Goal: Task Accomplishment & Management: Manage account settings

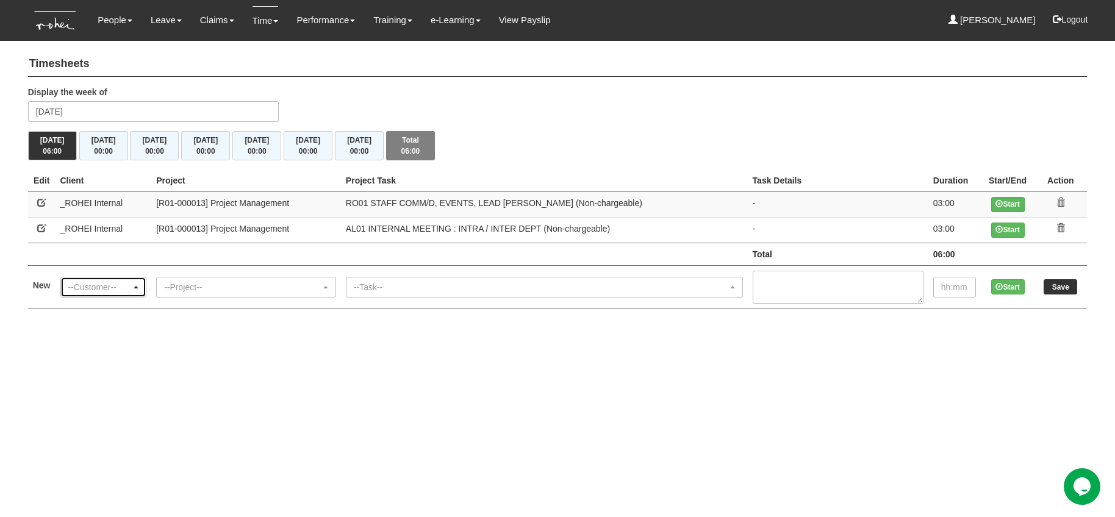
click at [101, 282] on div "--Customer--" at bounding box center [99, 287] width 63 height 12
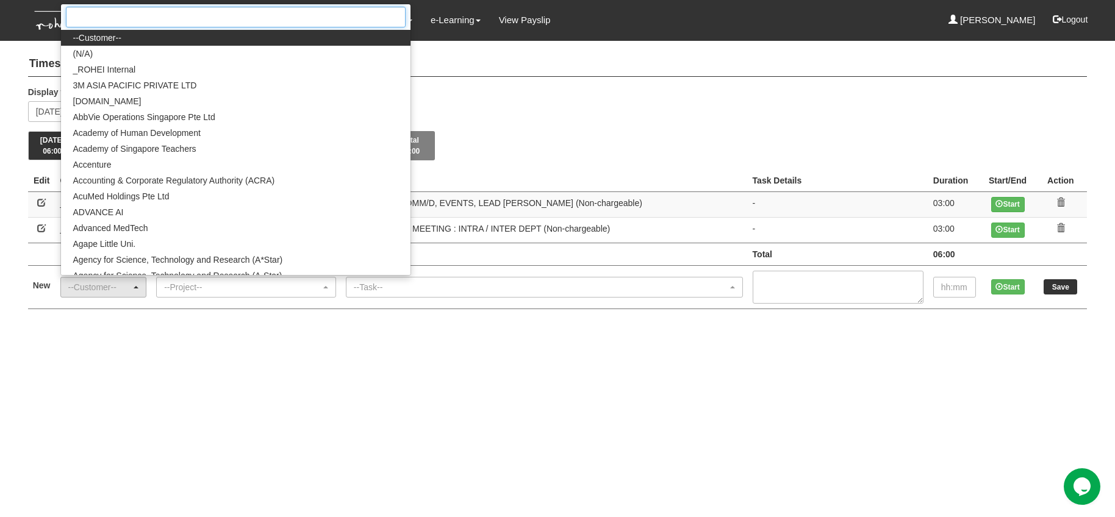
click at [165, 23] on input "Search" at bounding box center [236, 17] width 340 height 21
type input "r"
type input "p"
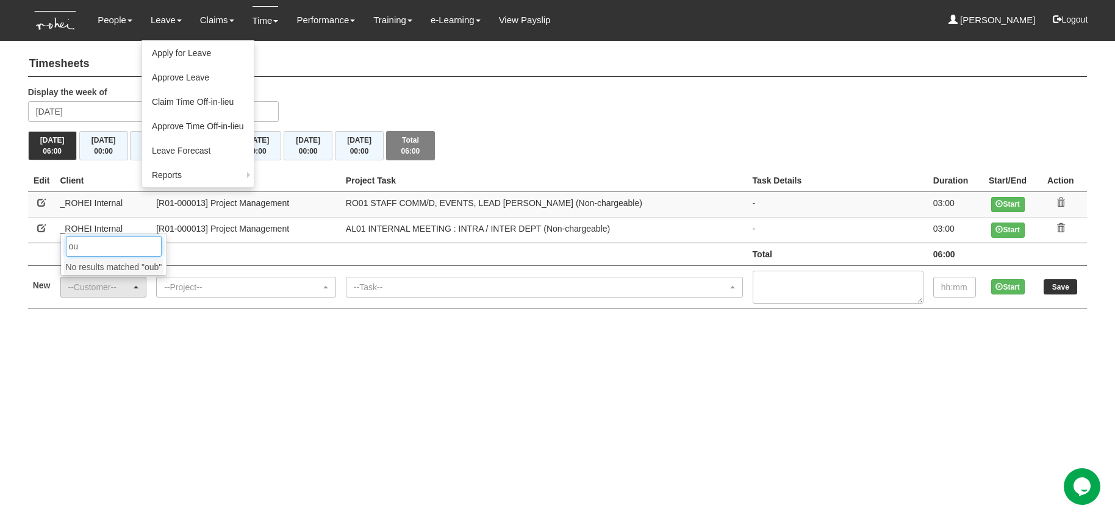
type input "o"
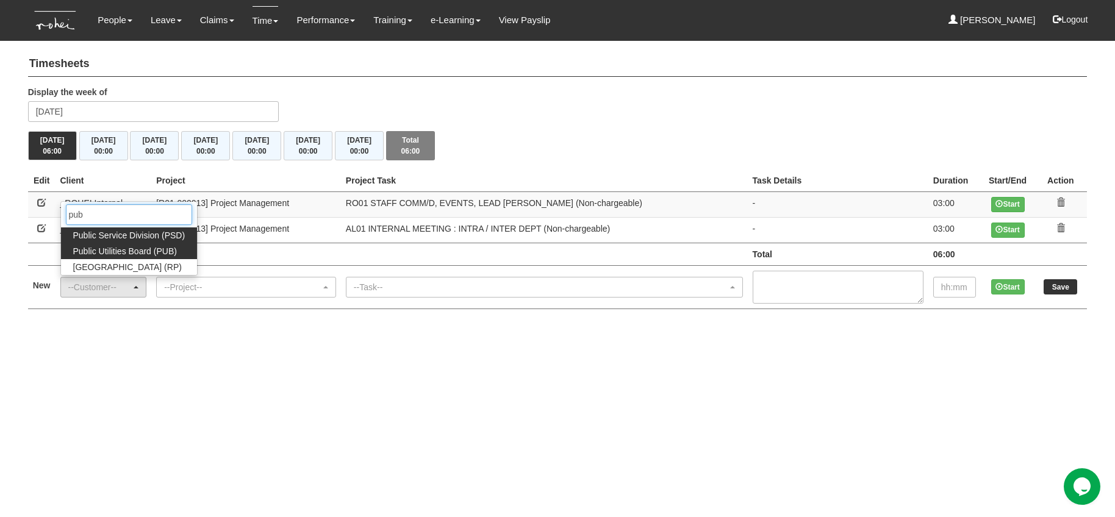
type input "pub"
click at [138, 247] on span "Public Utilities Board (PUB)" at bounding box center [125, 251] width 104 height 12
select select "155"
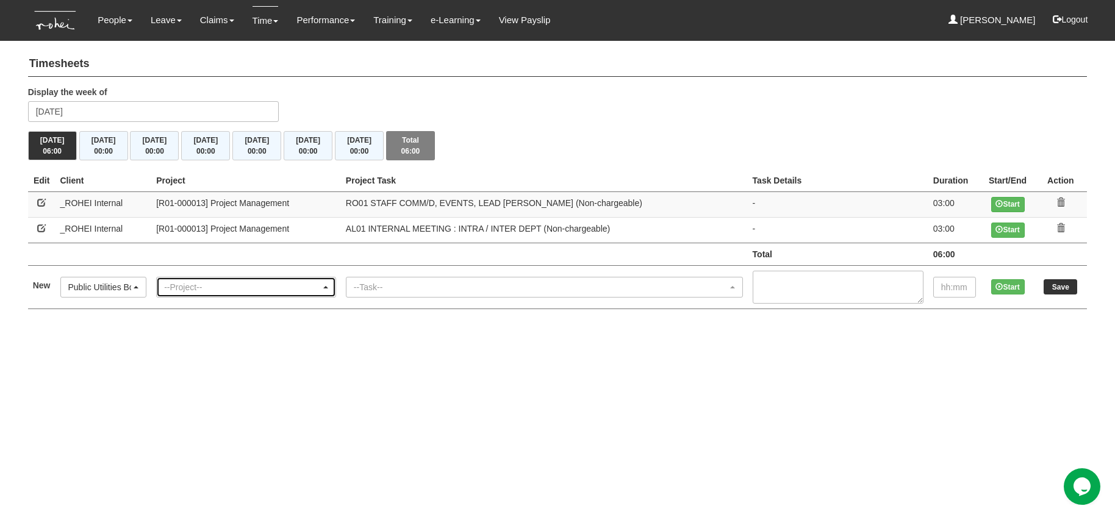
click at [212, 281] on div "--Project--" at bounding box center [242, 287] width 157 height 12
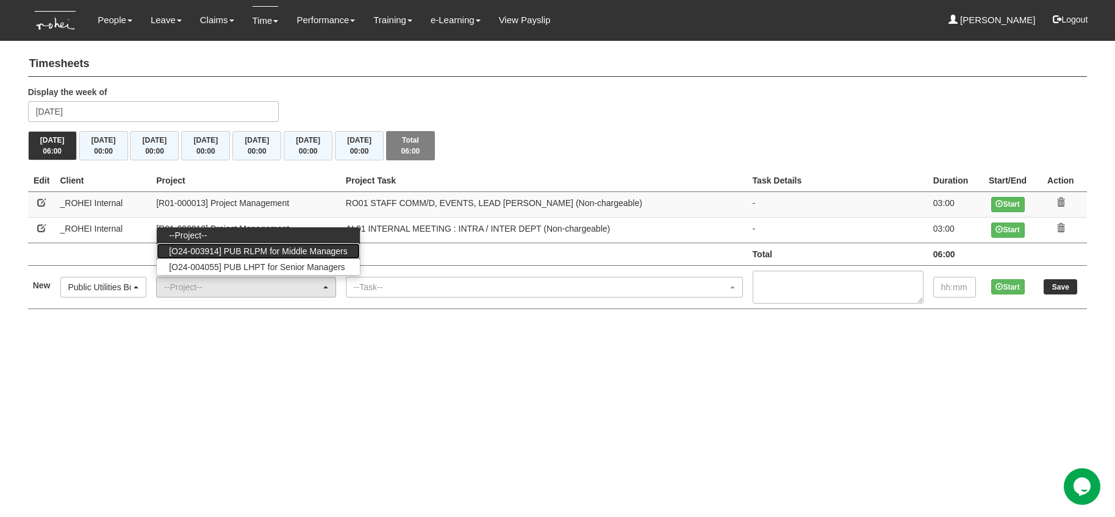
click at [271, 251] on span "[O24-003914] PUB RLPM for Middle Managers" at bounding box center [258, 251] width 179 height 12
select select "2562"
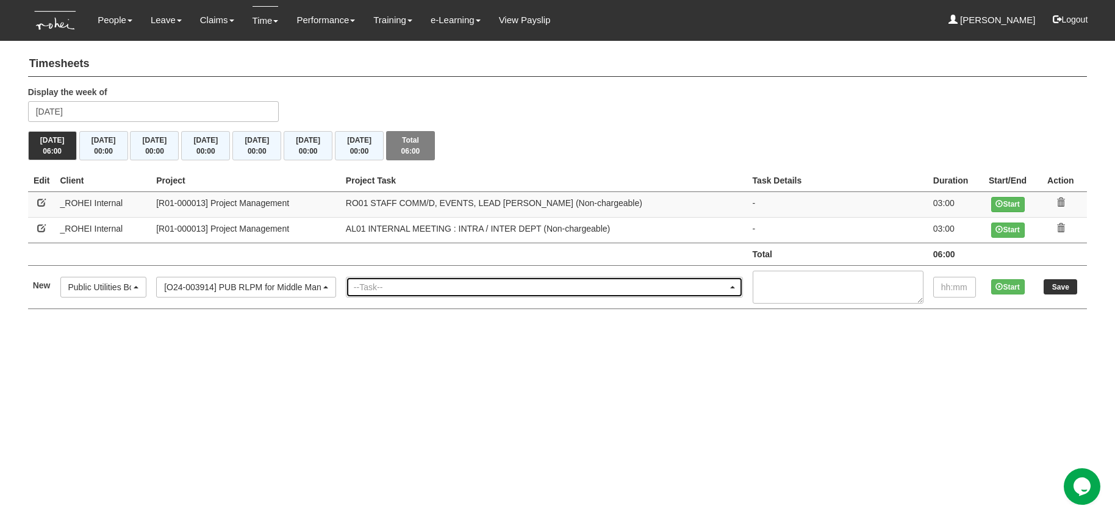
click at [399, 286] on div "--Task--" at bounding box center [541, 287] width 374 height 12
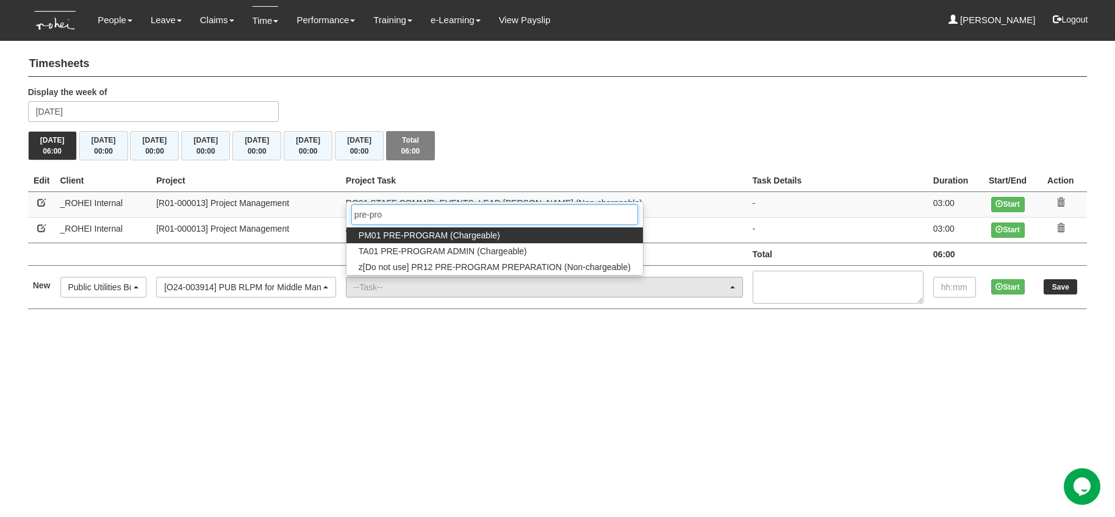
type input "pre-pro"
click at [454, 232] on span "PM01 PRE-PROGRAM (Chargeable)" at bounding box center [429, 235] width 141 height 12
select select "162"
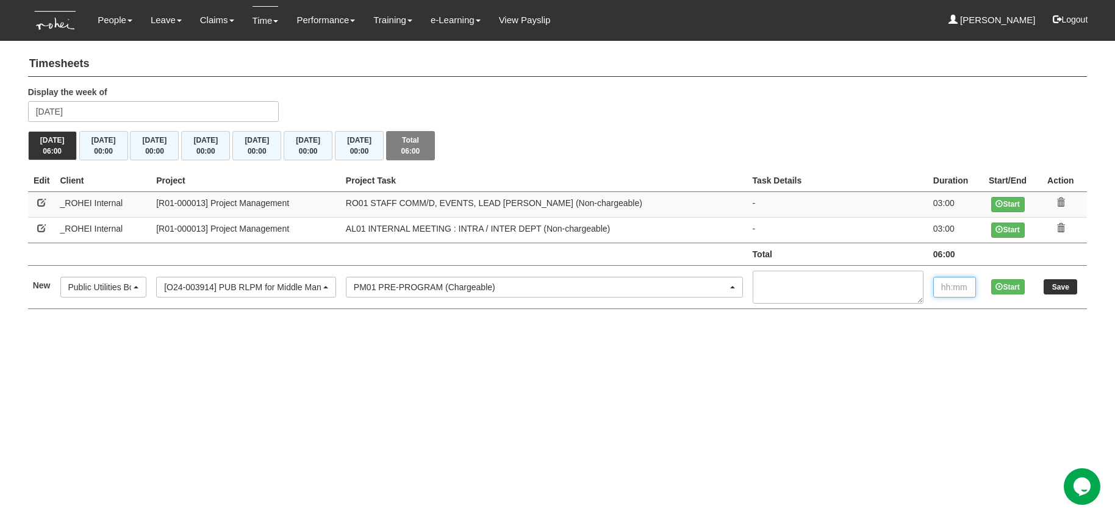
click at [959, 279] on input "text" at bounding box center [954, 287] width 43 height 21
type input "00:15"
click at [1057, 284] on input "Save" at bounding box center [1060, 286] width 34 height 15
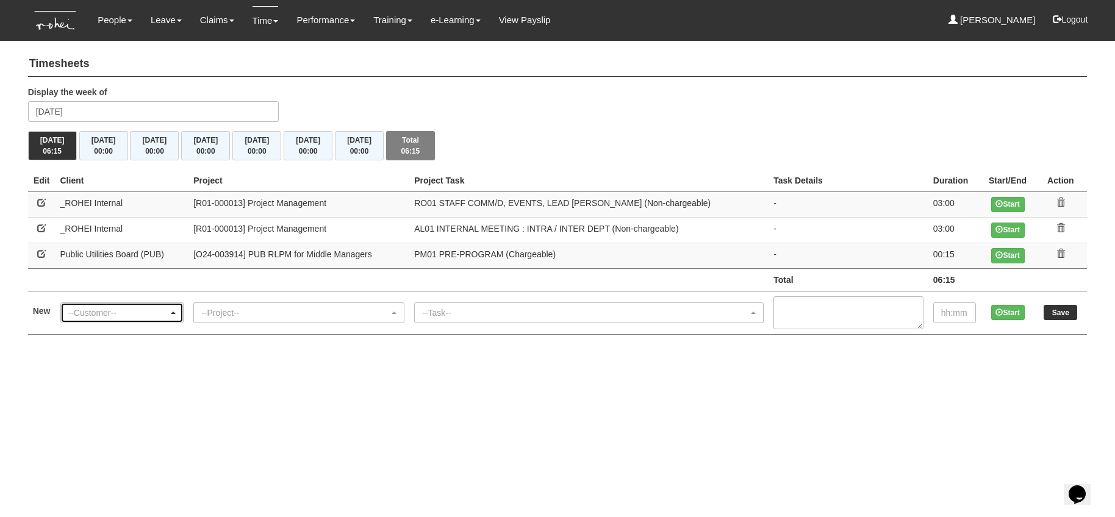
click at [105, 309] on div "--Customer--" at bounding box center [118, 313] width 101 height 12
type input "pap"
click at [129, 289] on span "PAP Community Foundation" at bounding box center [126, 293] width 107 height 12
select select "608"
click at [266, 315] on div "--Project--" at bounding box center [295, 313] width 188 height 12
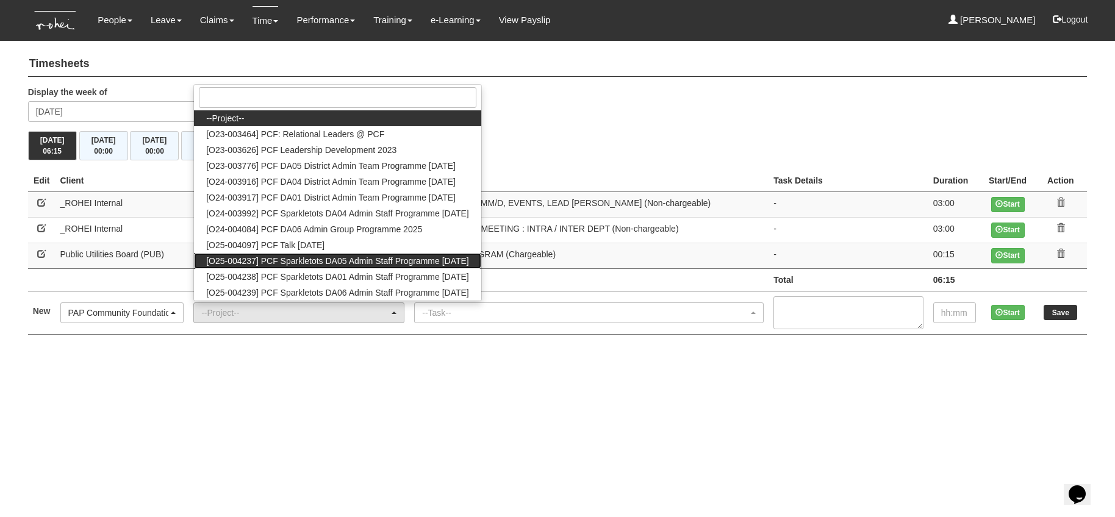
click at [392, 263] on span "[O25-004237] PCF Sparkletots DA05 Admin Staff Programme Sep 2025" at bounding box center [337, 261] width 263 height 12
select select "2859"
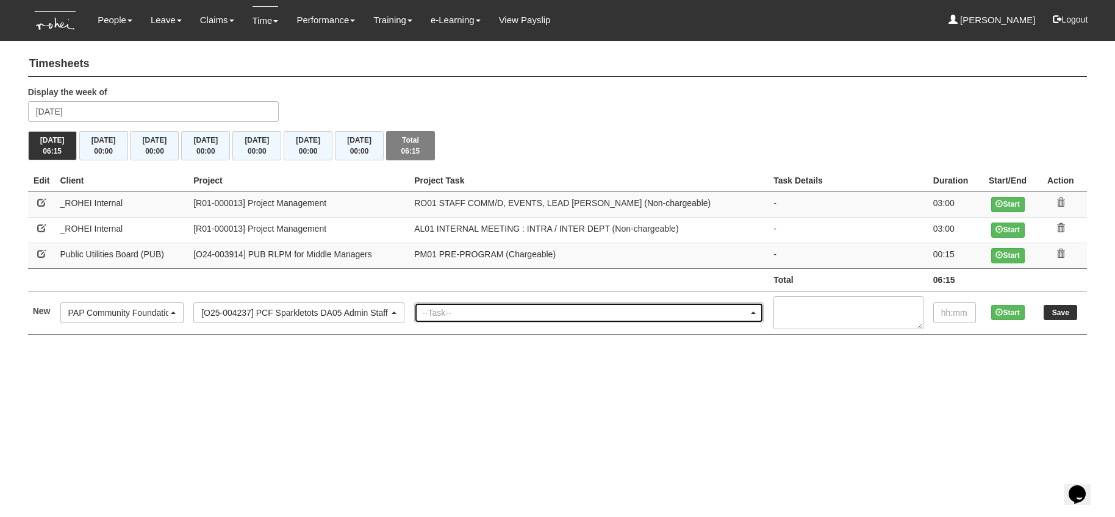
click at [467, 304] on div "--Task--" at bounding box center [589, 313] width 348 height 20
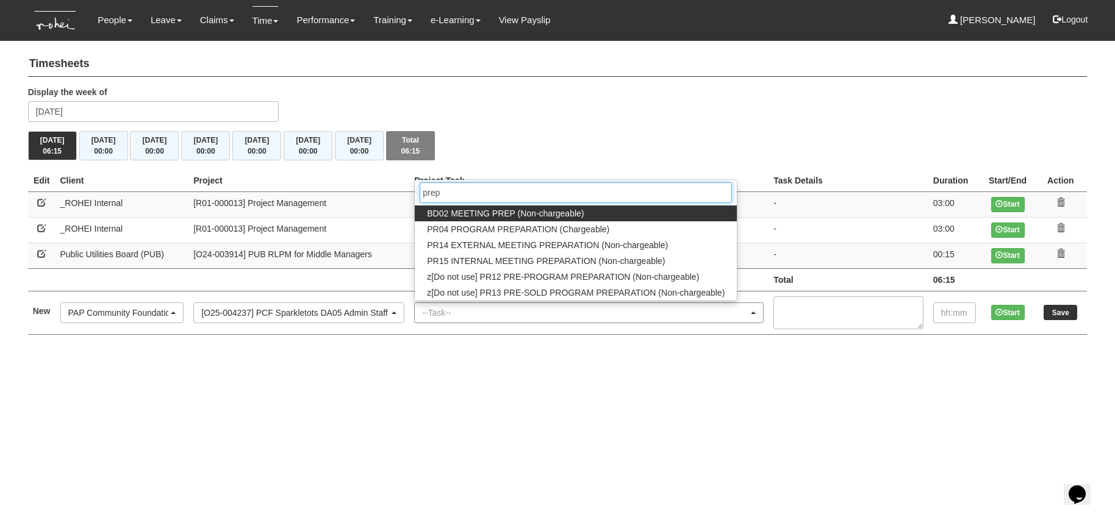
type input "pre"
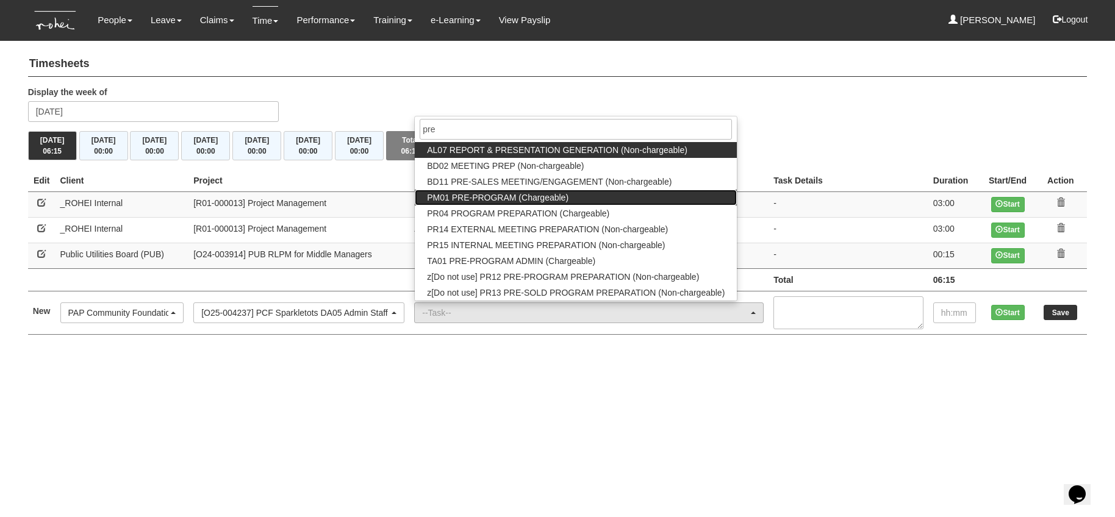
click at [526, 193] on span "PM01 PRE-PROGRAM (Chargeable)" at bounding box center [497, 197] width 141 height 12
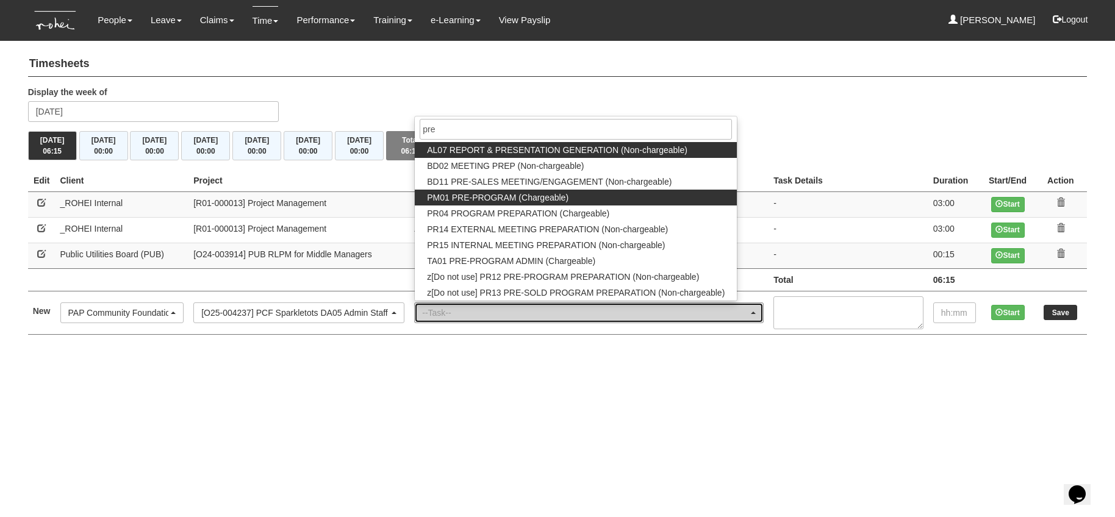
select select "162"
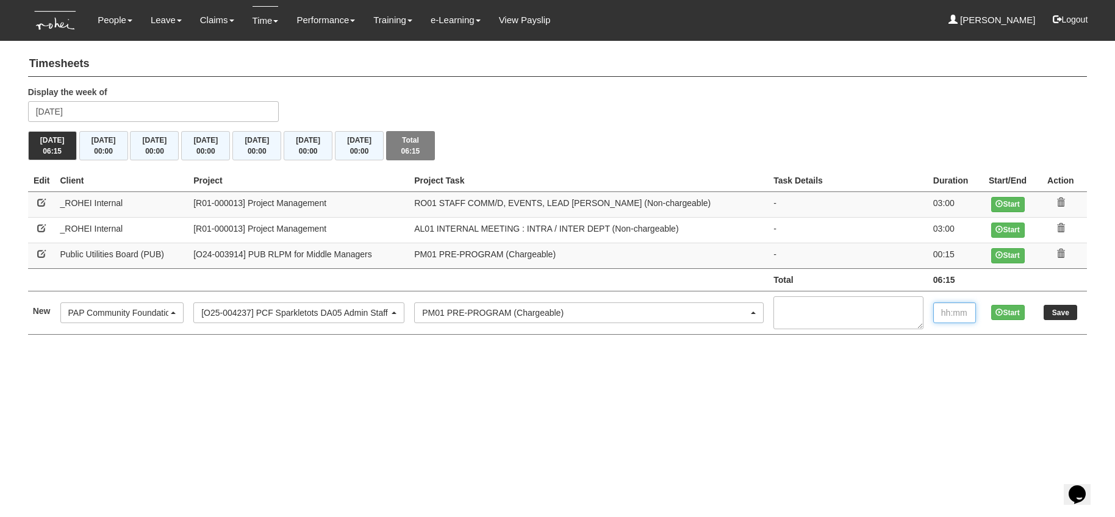
click at [955, 318] on input "text" at bounding box center [954, 312] width 43 height 21
type input "00:15"
click at [1065, 311] on input "Save" at bounding box center [1060, 312] width 34 height 15
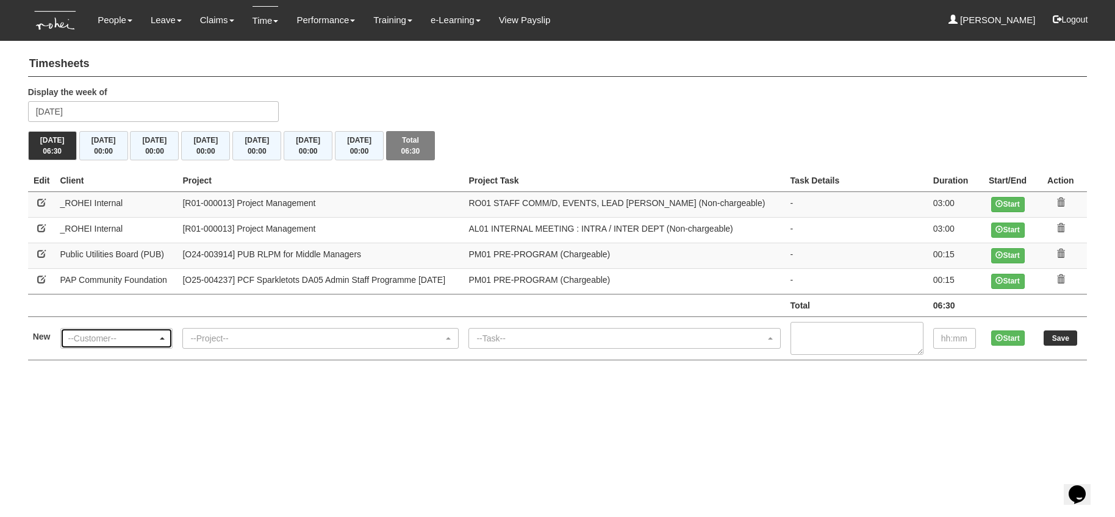
click at [114, 332] on div "--Customer--" at bounding box center [113, 338] width 90 height 12
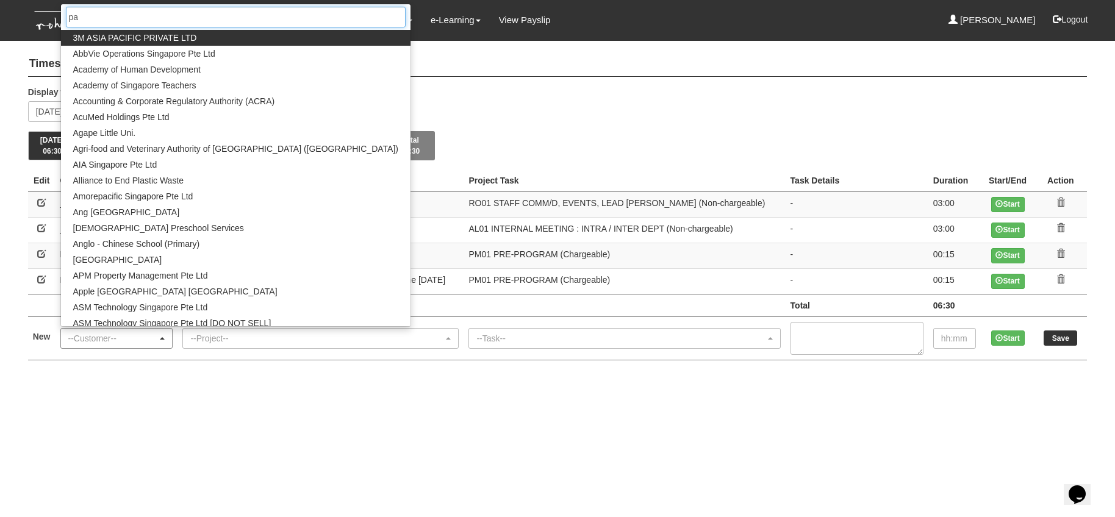
type input "pap"
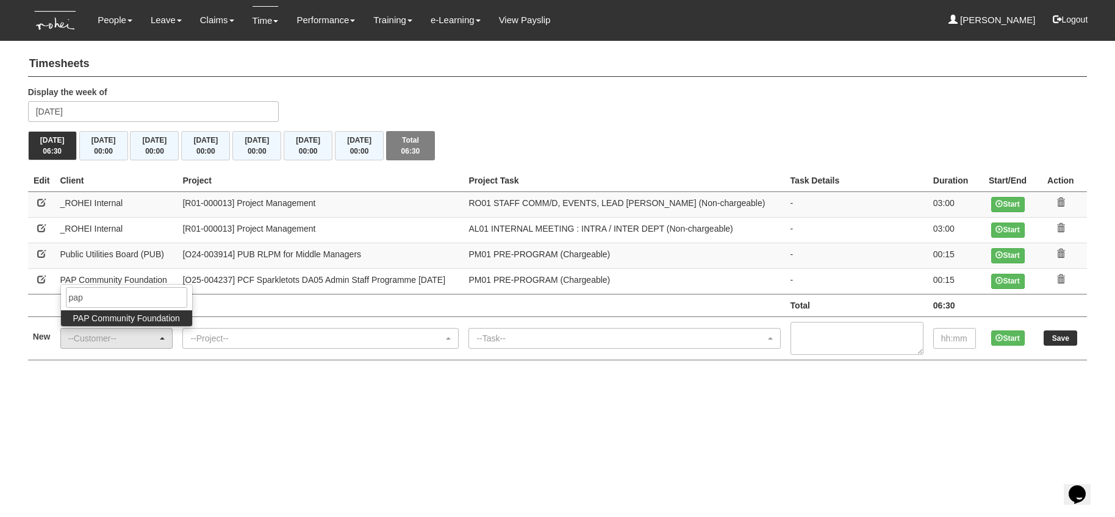
click at [120, 317] on span "PAP Community Foundation" at bounding box center [126, 318] width 107 height 12
select select "608"
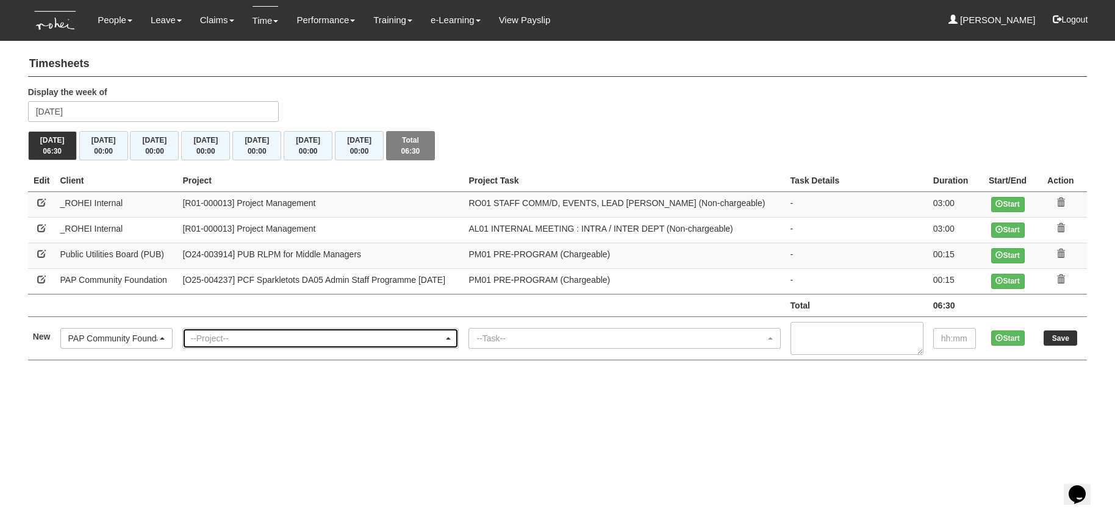
click at [220, 334] on div "--Project--" at bounding box center [316, 338] width 253 height 12
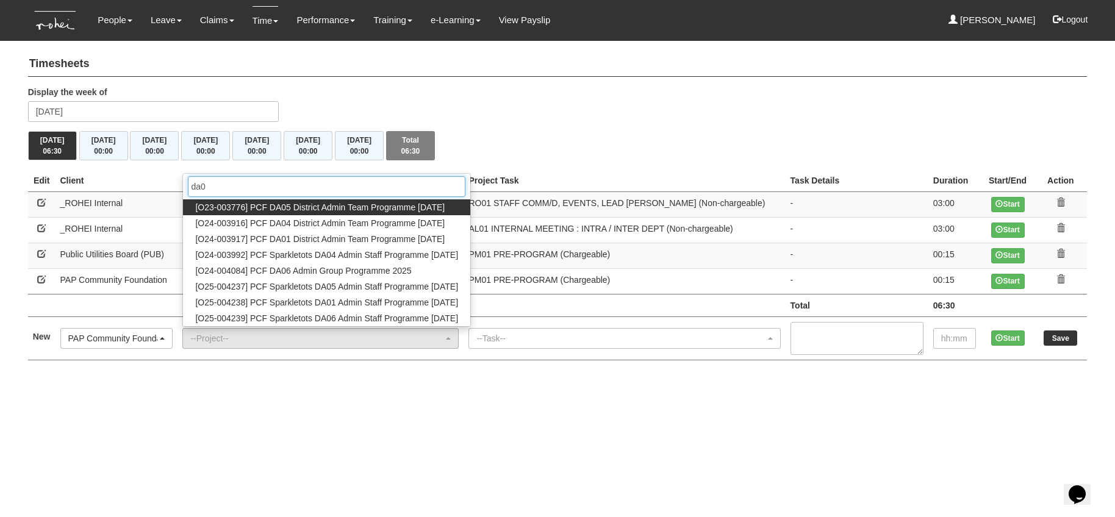
type input "da01"
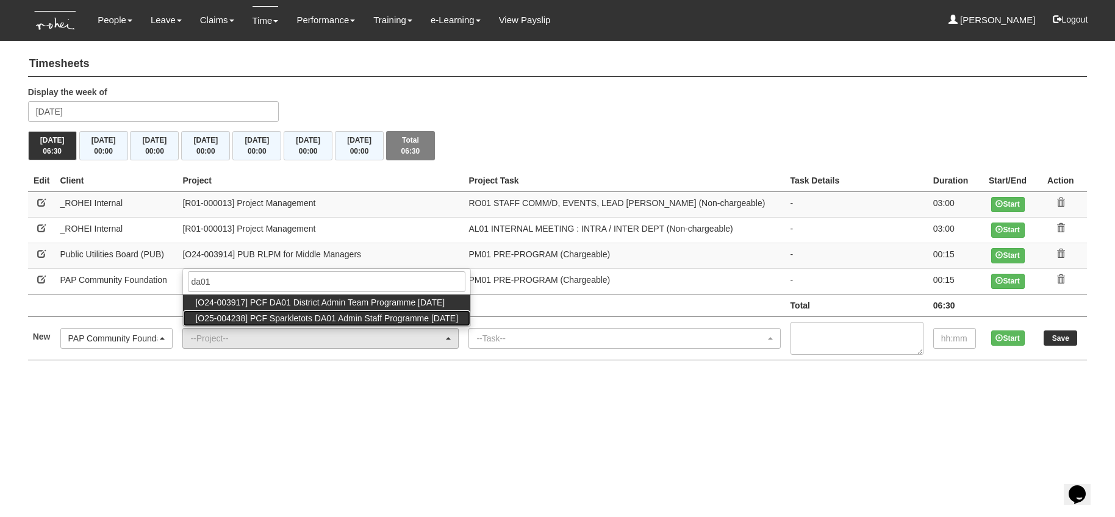
click at [321, 320] on span "[O25-004238] PCF Sparkletots DA01 Admin Staff Programme Sep 2025" at bounding box center [326, 318] width 263 height 12
select select "2858"
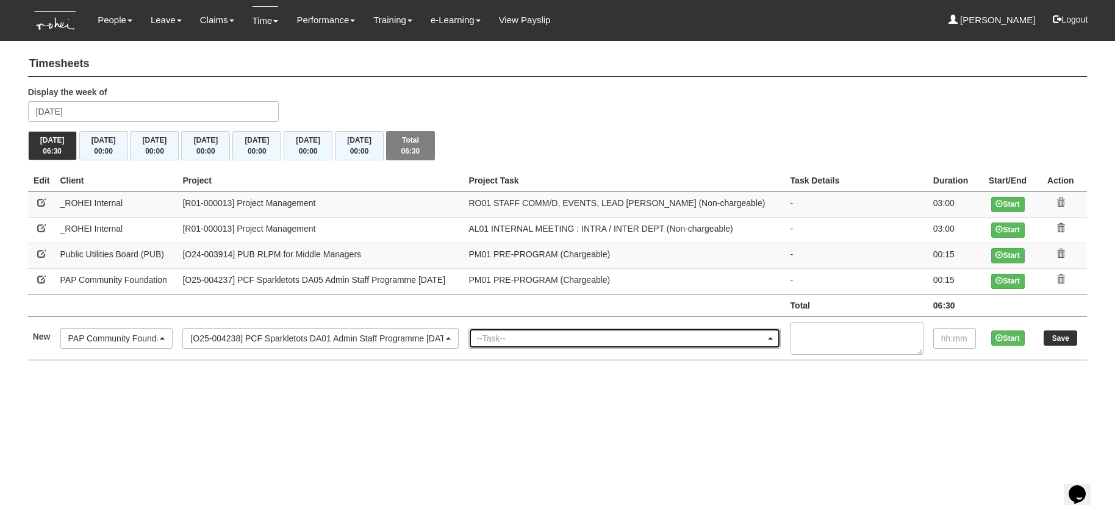
click at [548, 337] on div "--Task--" at bounding box center [620, 338] width 288 height 12
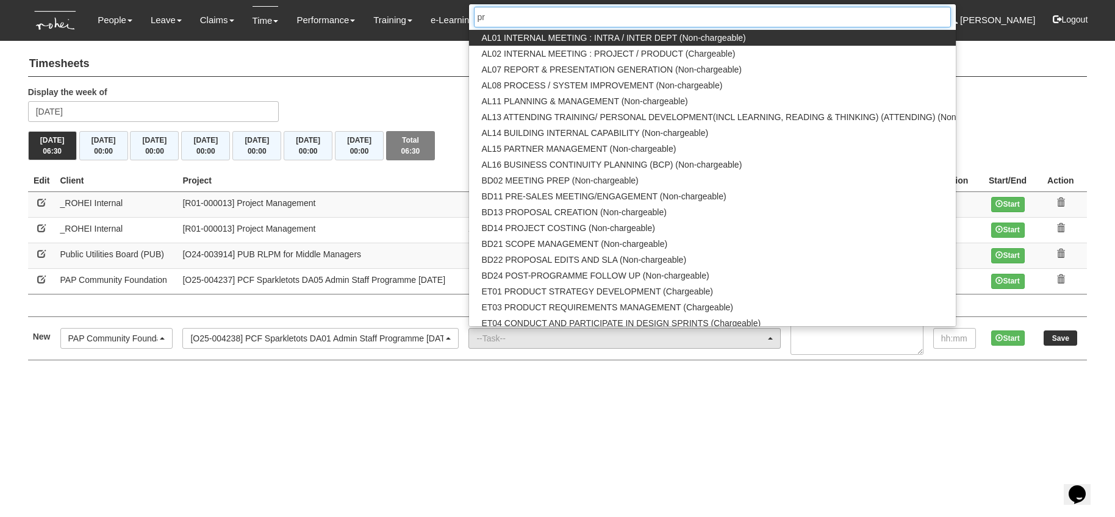
type input "pre"
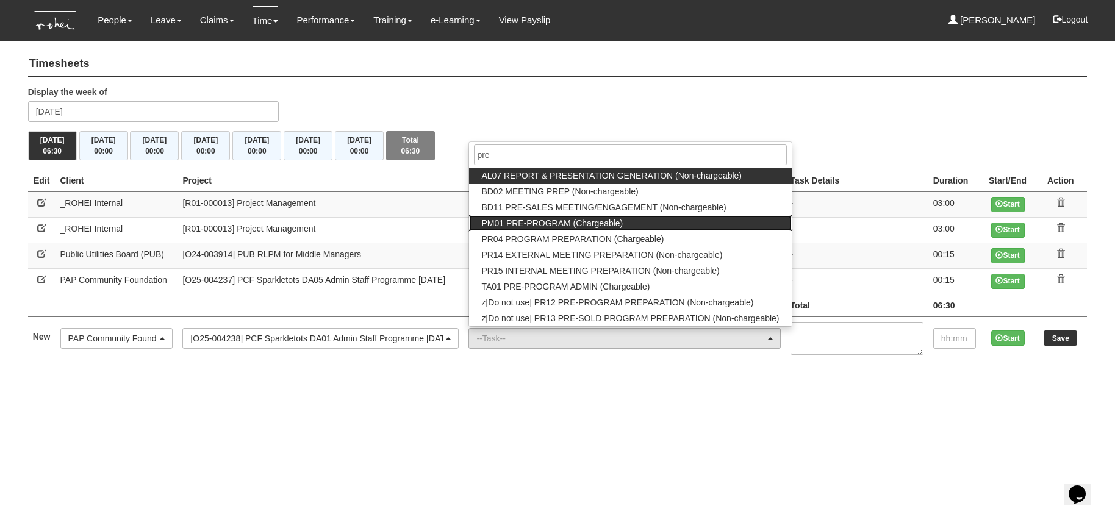
click at [543, 222] on span "PM01 PRE-PROGRAM (Chargeable)" at bounding box center [551, 223] width 141 height 12
select select "162"
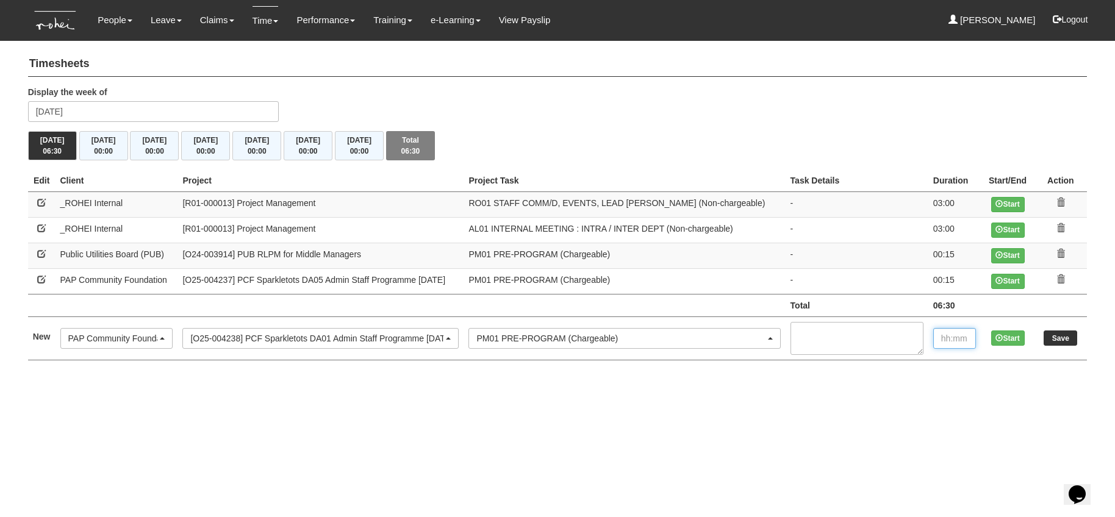
click at [957, 341] on input "text" at bounding box center [954, 338] width 43 height 21
type input "00:15"
click at [1058, 336] on input "Save" at bounding box center [1060, 338] width 34 height 15
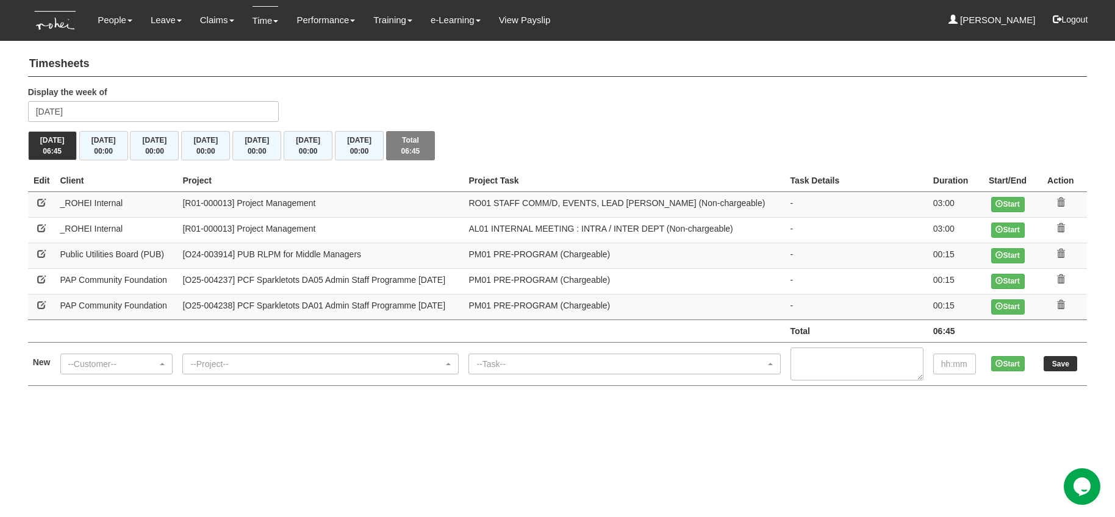
click at [42, 306] on link at bounding box center [41, 305] width 9 height 9
select select "608"
select select "162"
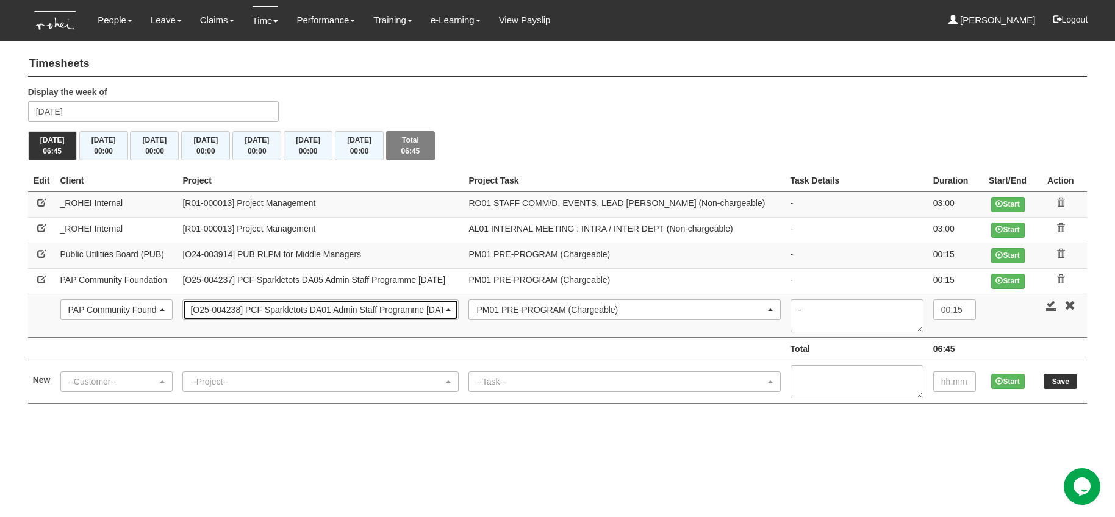
click at [320, 310] on div "[O25-004238] PCF Sparkletots DA01 Admin Staff Programme Sep 2025" at bounding box center [316, 310] width 253 height 12
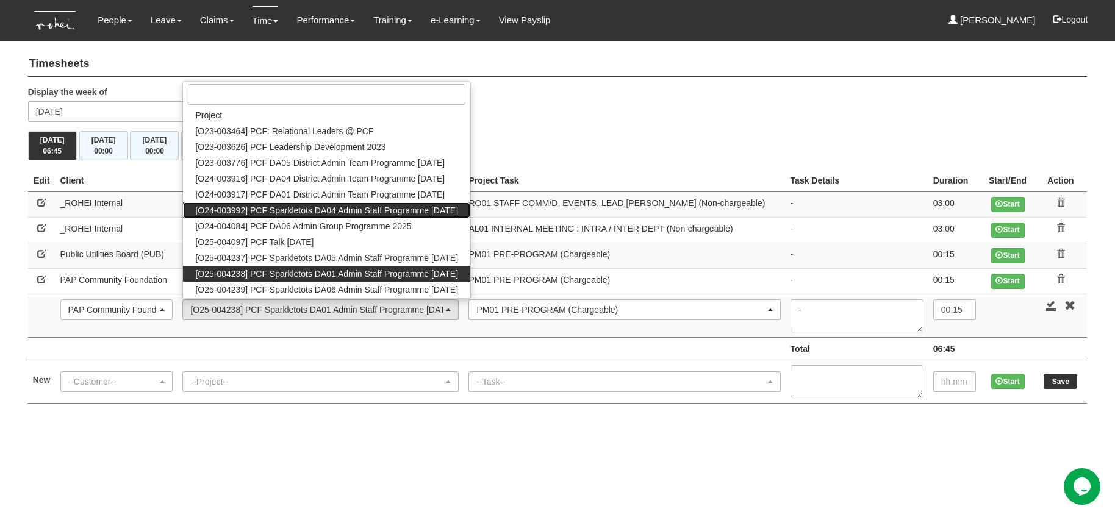
click at [334, 211] on span "[O24-003992] PCF Sparkletots DA04 Admin Staff Programme Sep 2025" at bounding box center [326, 210] width 263 height 12
select select "2617"
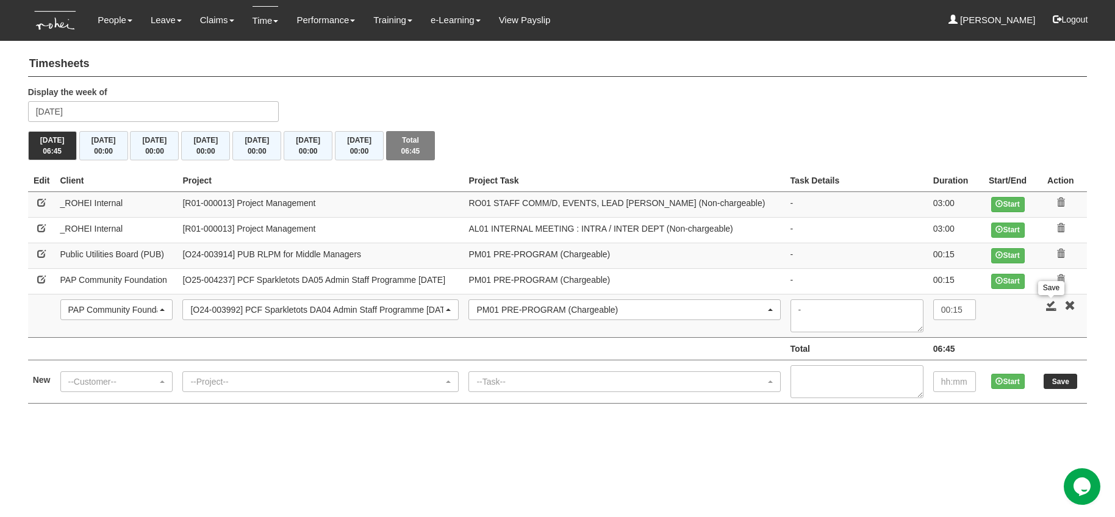
click at [1052, 304] on link at bounding box center [1051, 305] width 11 height 11
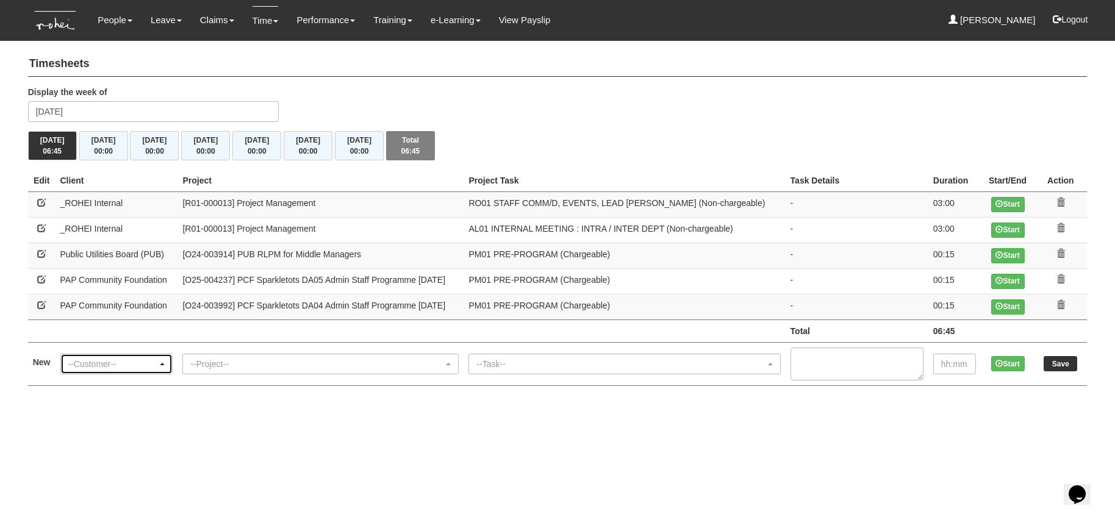
click at [116, 361] on div "--Customer--" at bounding box center [113, 364] width 90 height 12
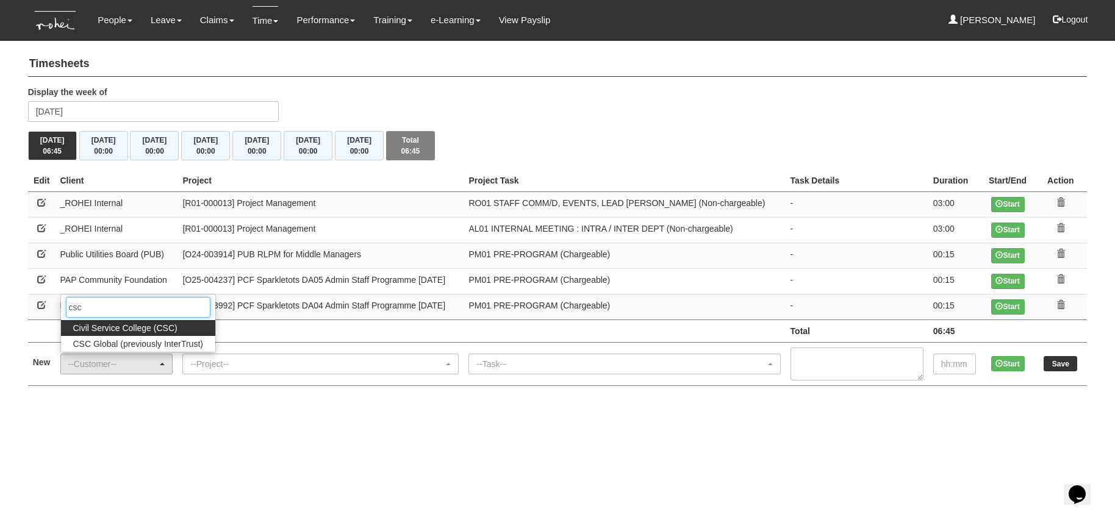
type input "csc"
click at [107, 327] on span "Civil Service College (CSC)" at bounding box center [125, 328] width 104 height 12
select select "122"
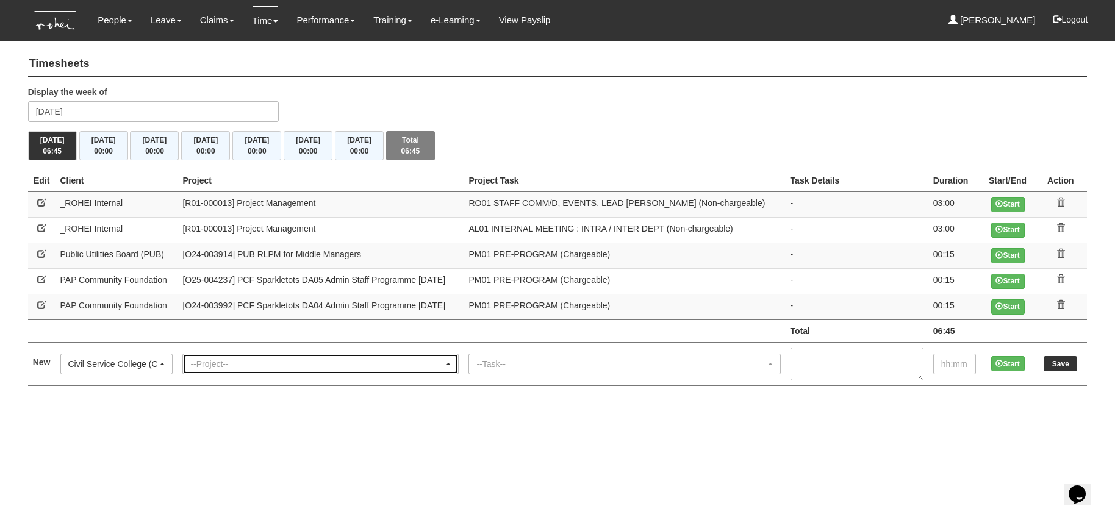
click at [245, 364] on div "--Project--" at bounding box center [316, 364] width 253 height 12
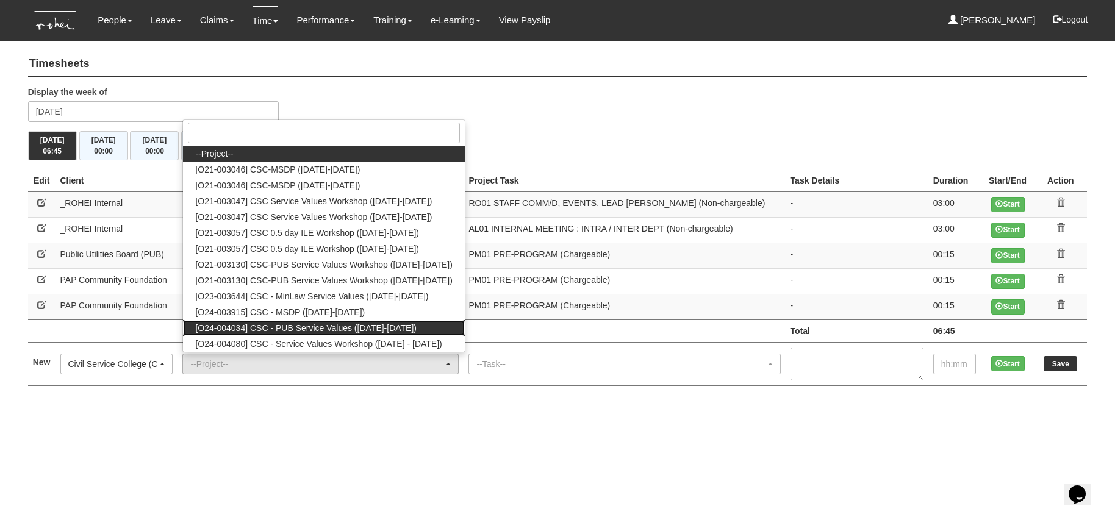
click at [346, 328] on span "[O24-004034] CSC - PUB Service Values ([DATE]-[DATE])" at bounding box center [305, 328] width 221 height 12
select select "2661"
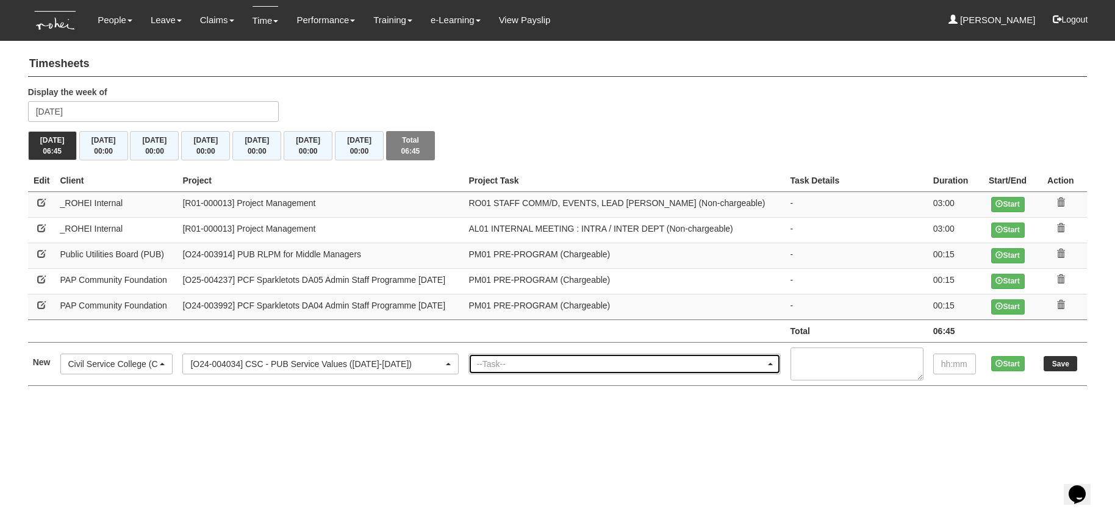
click at [555, 368] on div "--Task--" at bounding box center [620, 364] width 288 height 12
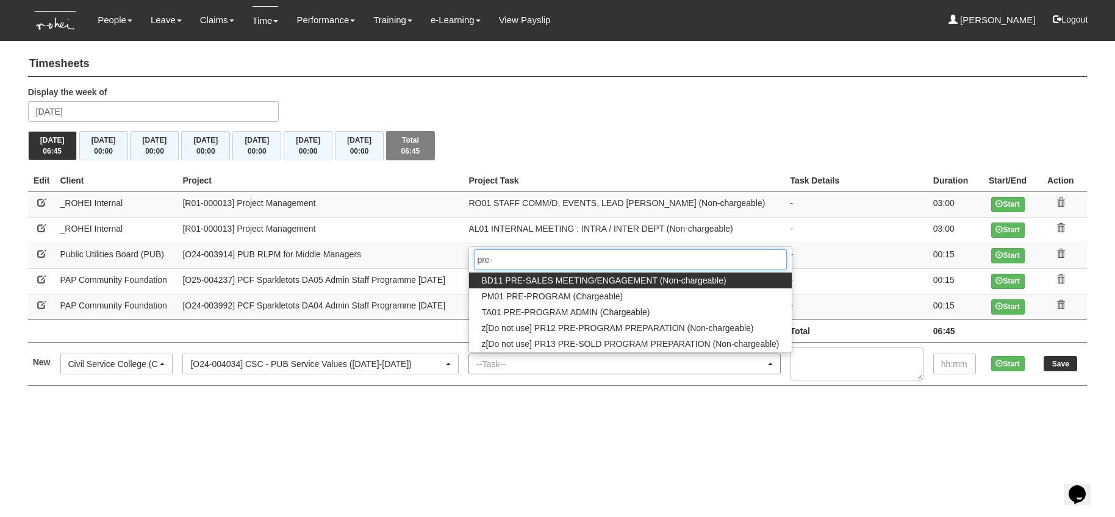
type input "pre-p"
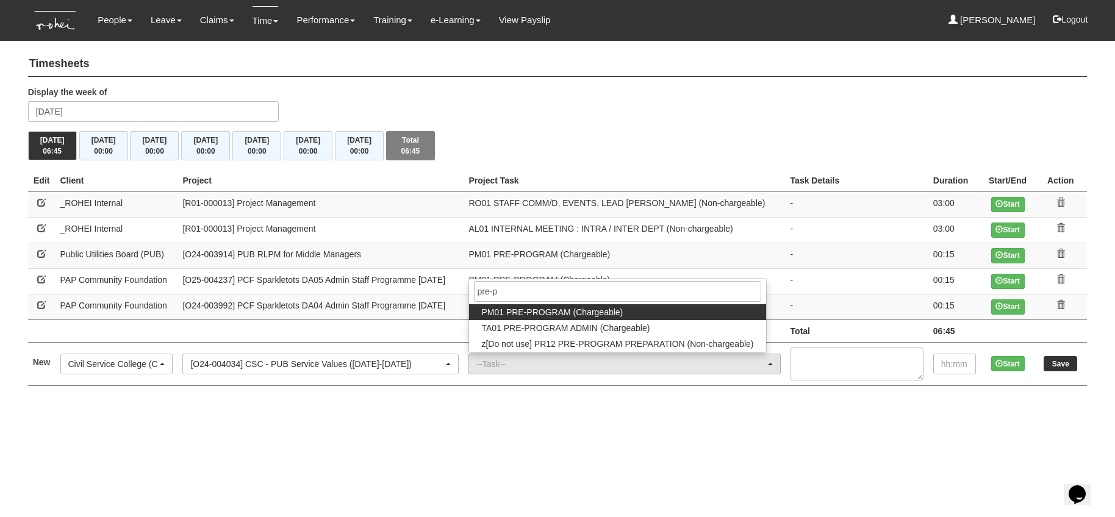
click at [543, 310] on span "PM01 PRE-PROGRAM (Chargeable)" at bounding box center [551, 312] width 141 height 12
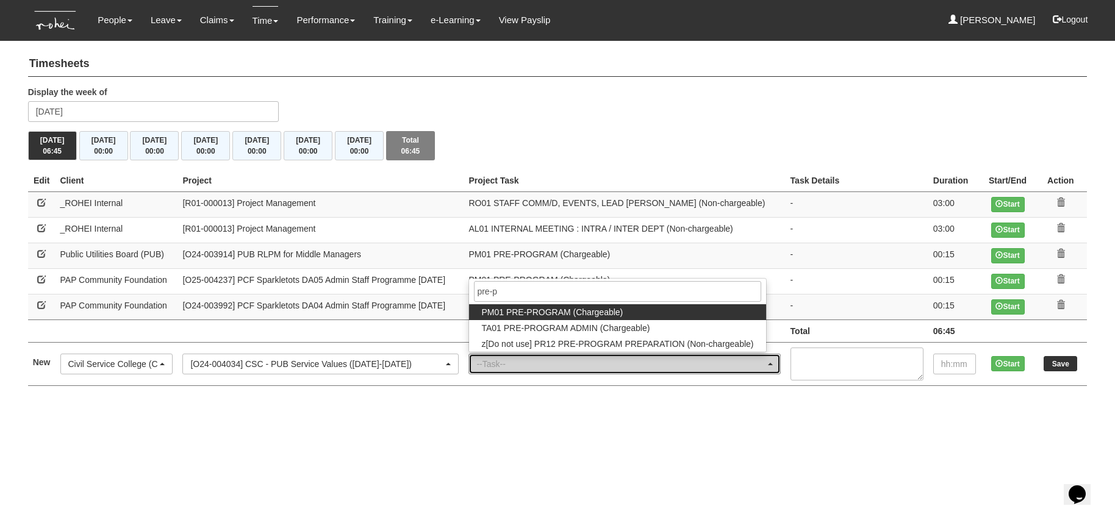
select select "162"
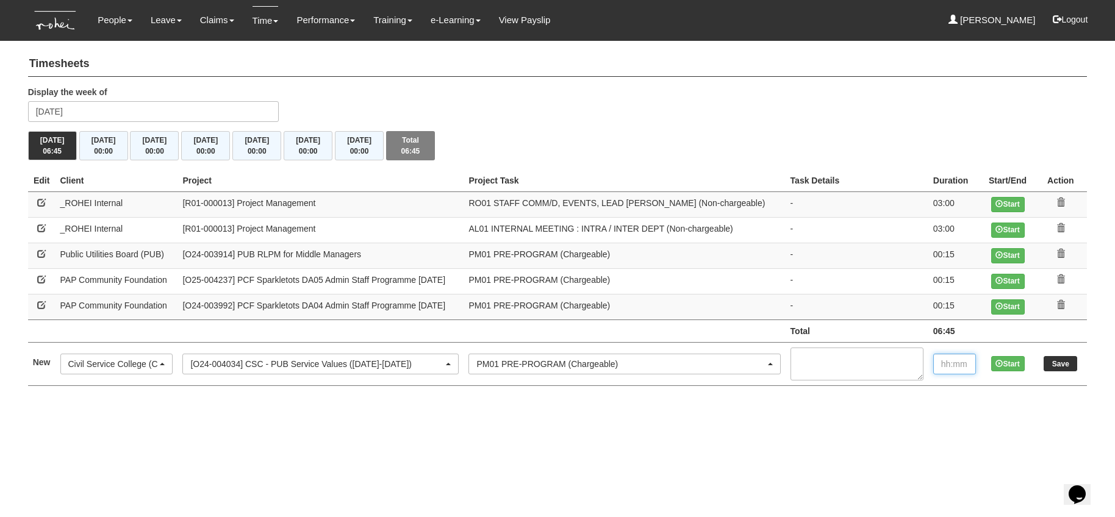
click at [967, 362] on input "text" at bounding box center [954, 364] width 43 height 21
type input "00:10"
click at [1057, 363] on input "Save" at bounding box center [1060, 363] width 34 height 15
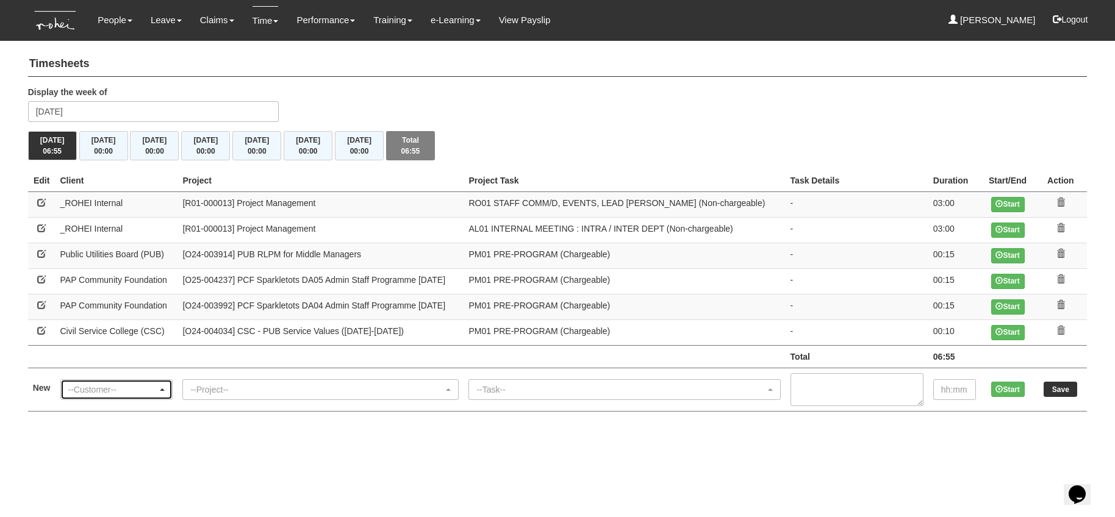
click at [119, 384] on div "--Customer--" at bounding box center [113, 390] width 90 height 12
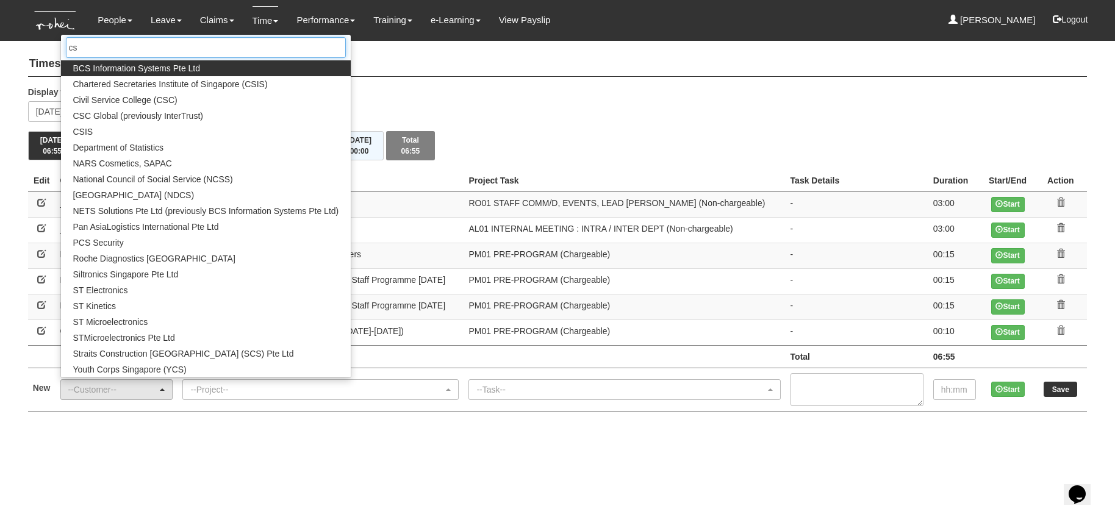
type input "csc"
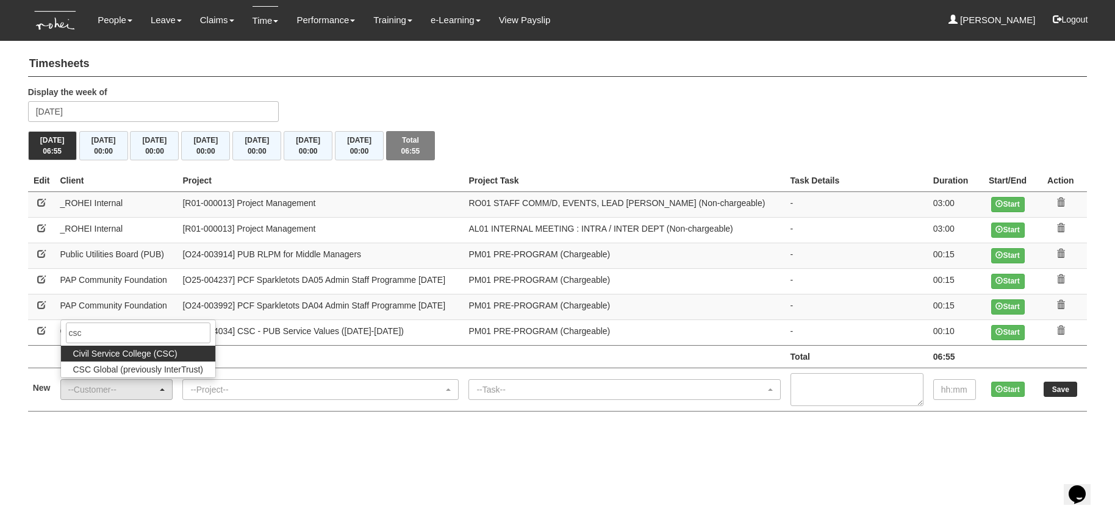
click at [120, 360] on link "Civil Service College (CSC)" at bounding box center [138, 354] width 154 height 16
select select "122"
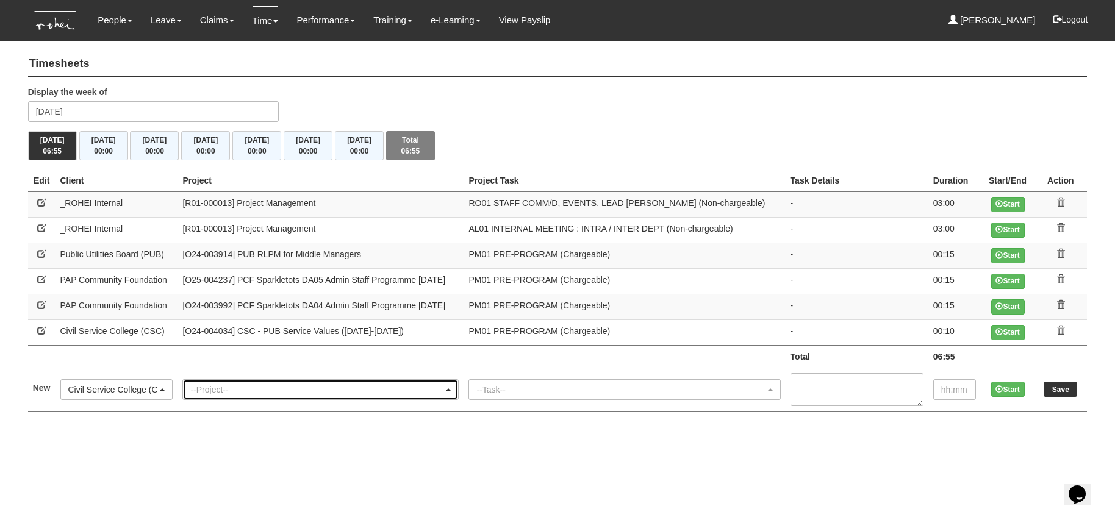
click at [248, 384] on div "--Project--" at bounding box center [316, 390] width 253 height 12
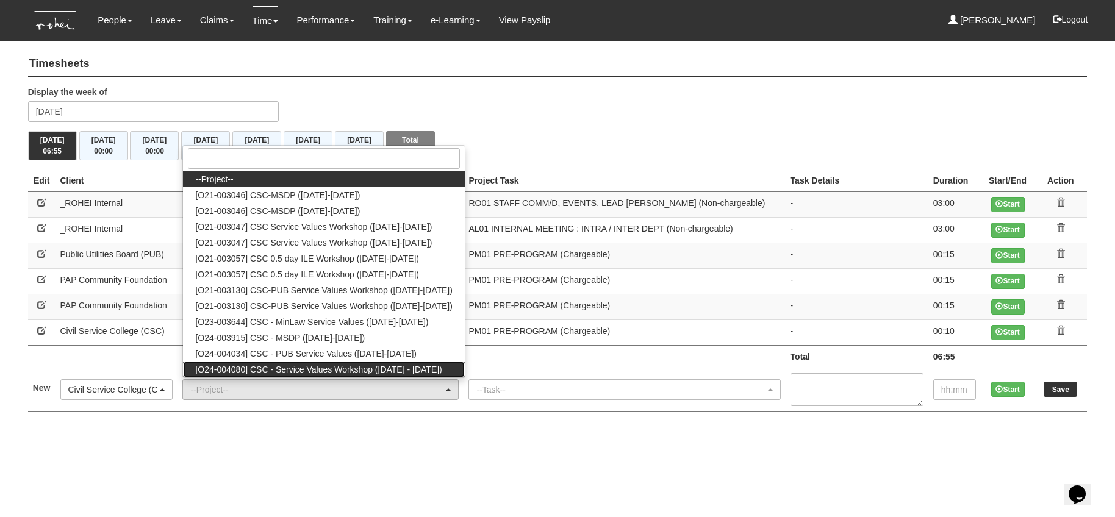
click at [357, 369] on span "[O24-004080] CSC - Service Values Workshop ([DATE] - [DATE])" at bounding box center [318, 369] width 246 height 12
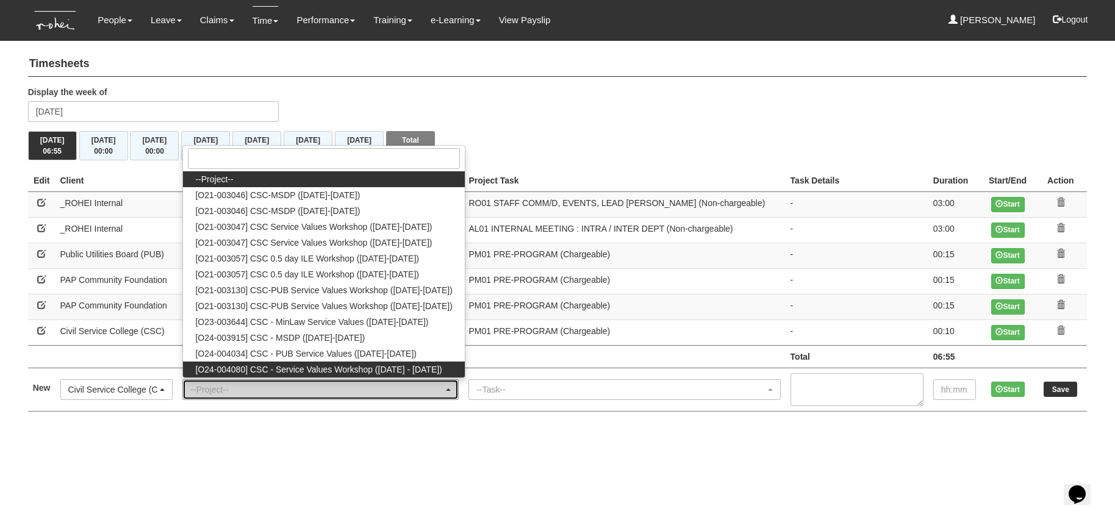
select select "2698"
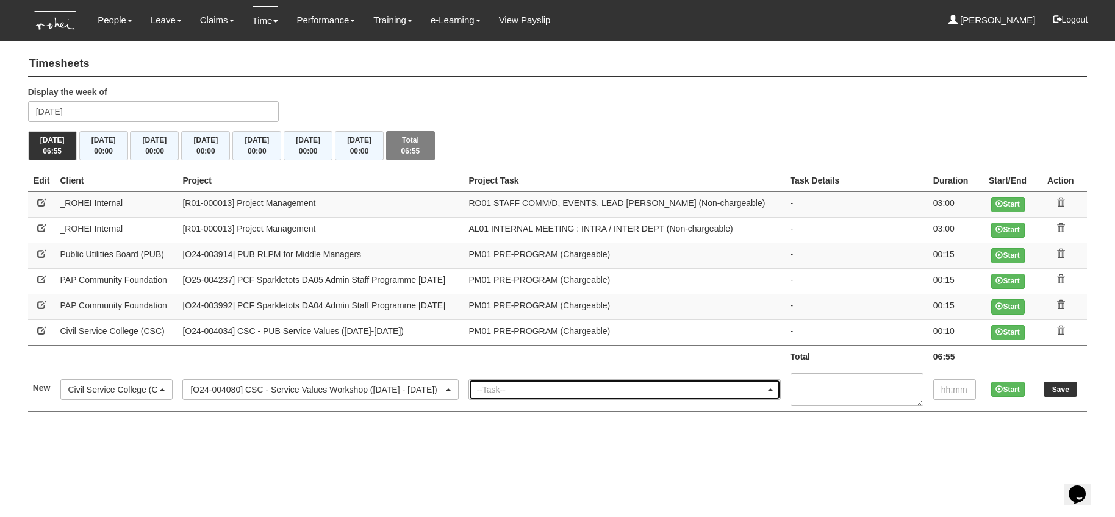
click at [560, 392] on div "--Task--" at bounding box center [620, 390] width 288 height 12
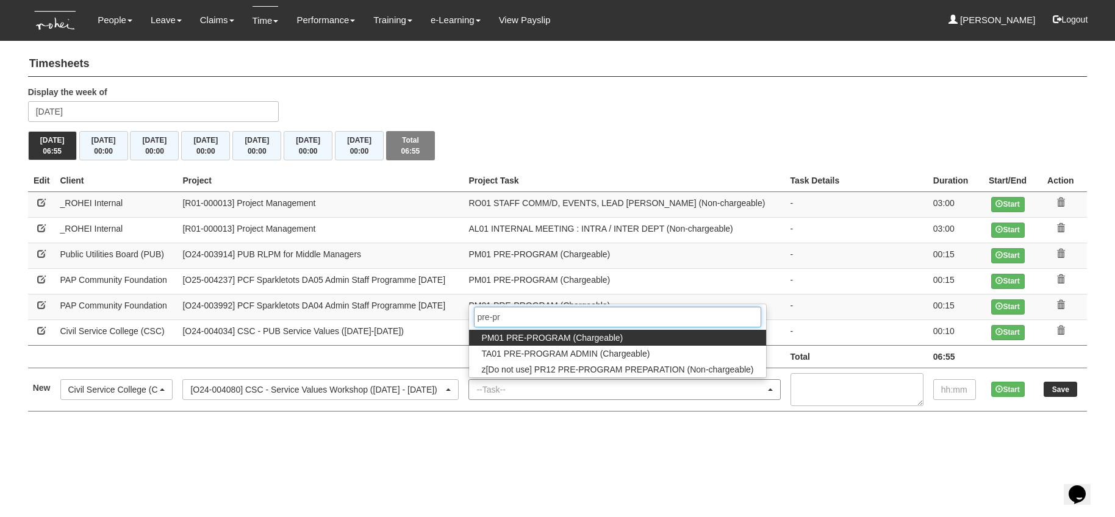
type input "pre-pro"
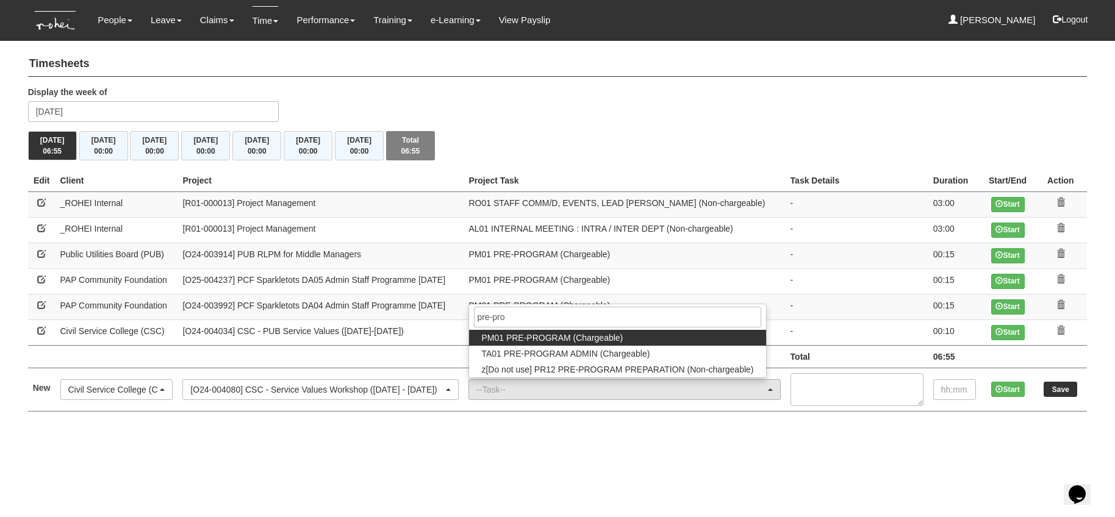
click at [575, 338] on span "PM01 PRE-PROGRAM (Chargeable)" at bounding box center [551, 338] width 141 height 12
select select "162"
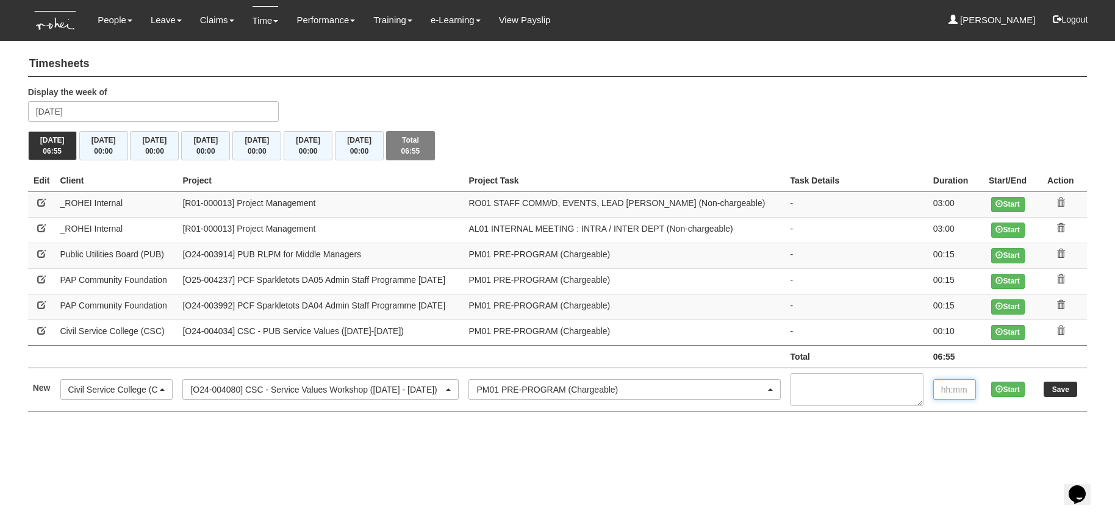
click at [953, 387] on input "text" at bounding box center [954, 389] width 43 height 21
type input "00:10"
click at [1055, 388] on input "Save" at bounding box center [1060, 389] width 34 height 15
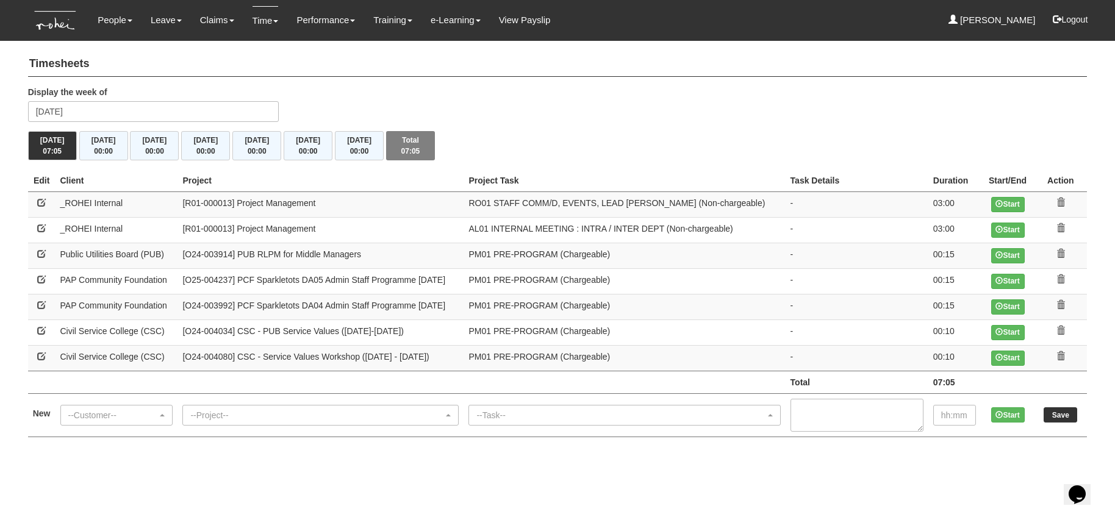
click at [41, 224] on link at bounding box center [41, 228] width 9 height 9
select select "397"
select select "40"
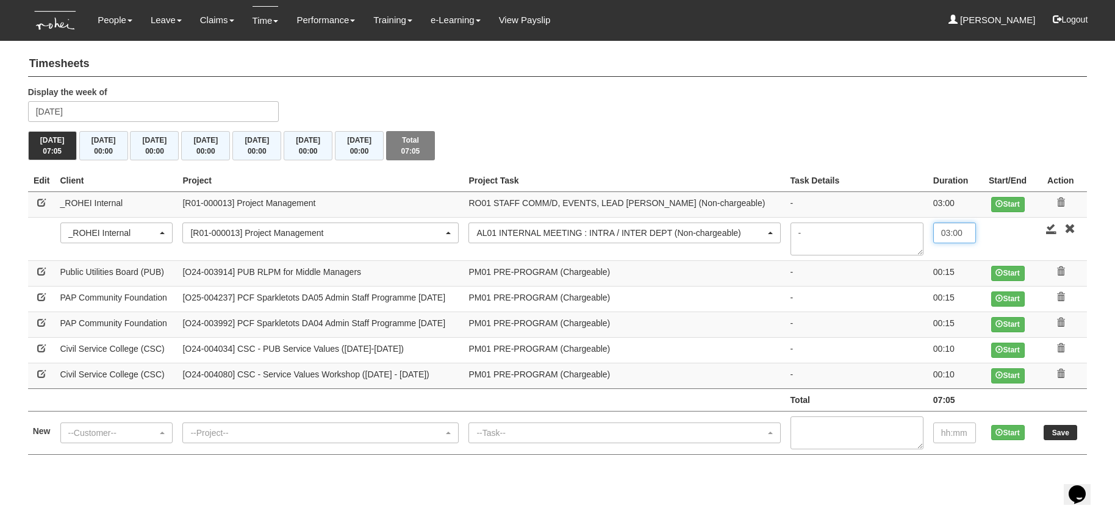
drag, startPoint x: 968, startPoint y: 234, endPoint x: 924, endPoint y: 234, distance: 43.9
click at [924, 234] on tr "--Customer-- (N/A) _ROHEI Internal 3M ASIA PACIFIC PRIVATE LTD 58.com AbbVie Op…" at bounding box center [557, 238] width 1059 height 43
type input "2:45"
click at [1048, 227] on link at bounding box center [1051, 228] width 11 height 11
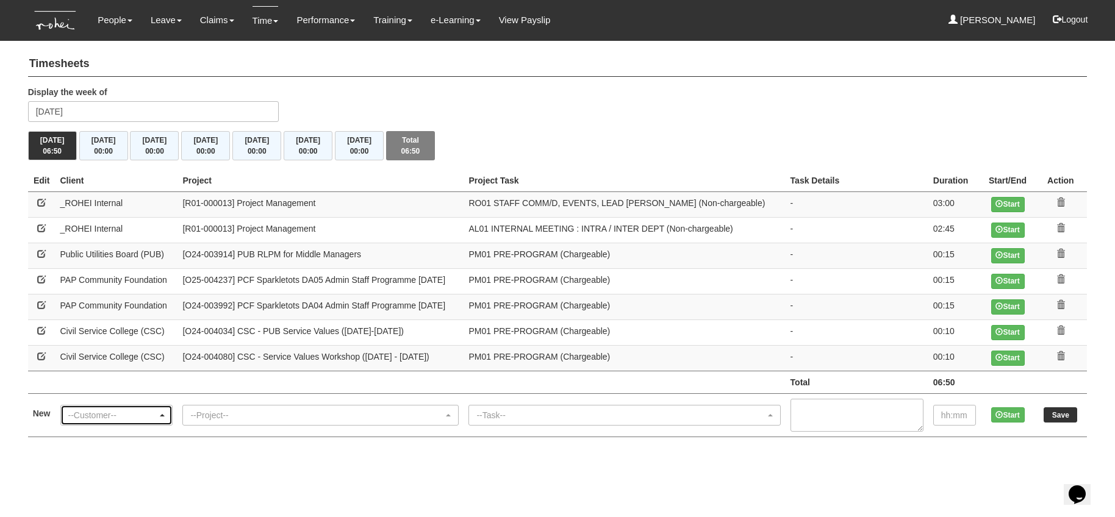
click at [96, 412] on div "--Customer--" at bounding box center [113, 415] width 90 height 12
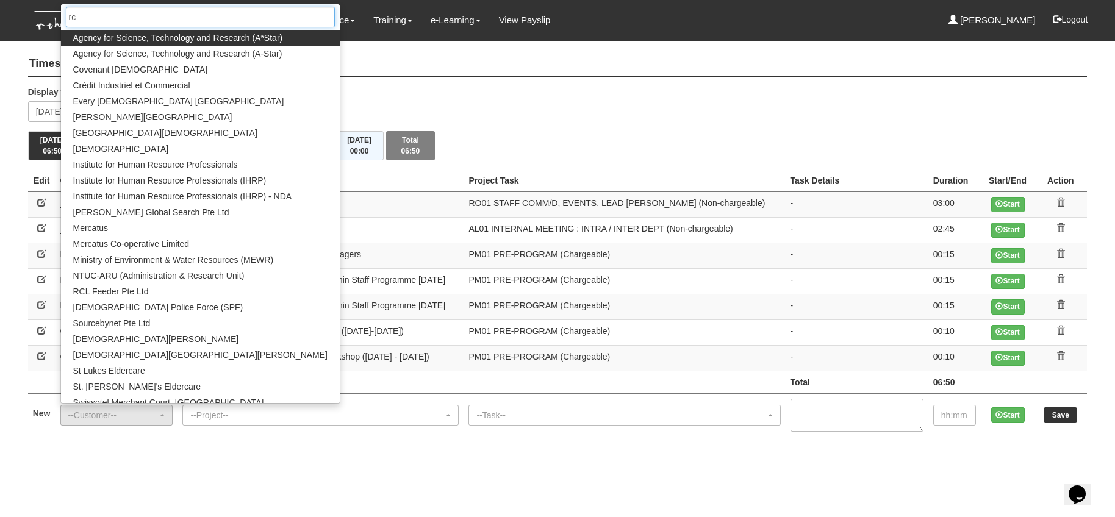
type input "rcl"
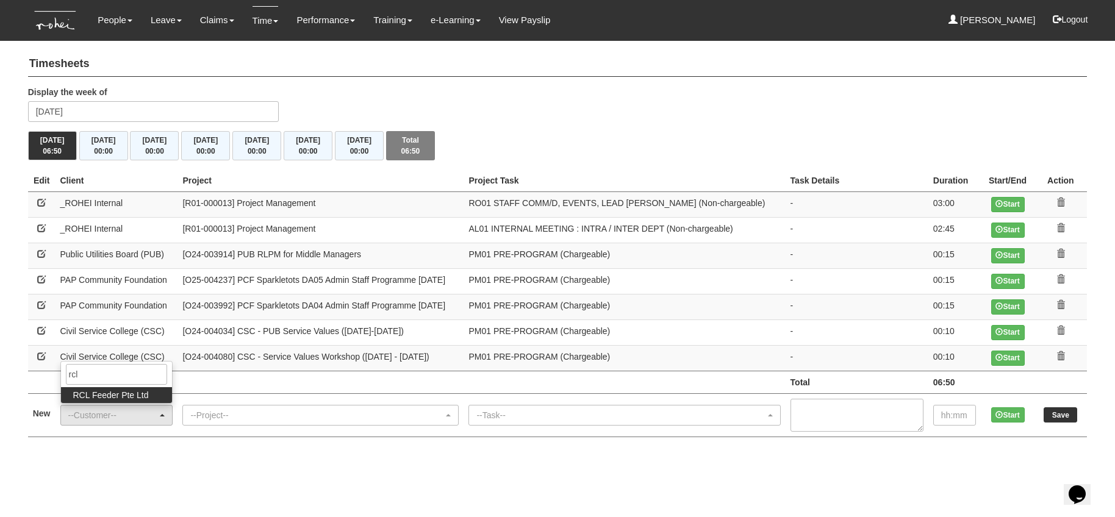
click at [125, 394] on span "RCL Feeder Pte Ltd" at bounding box center [111, 395] width 76 height 12
select select "516"
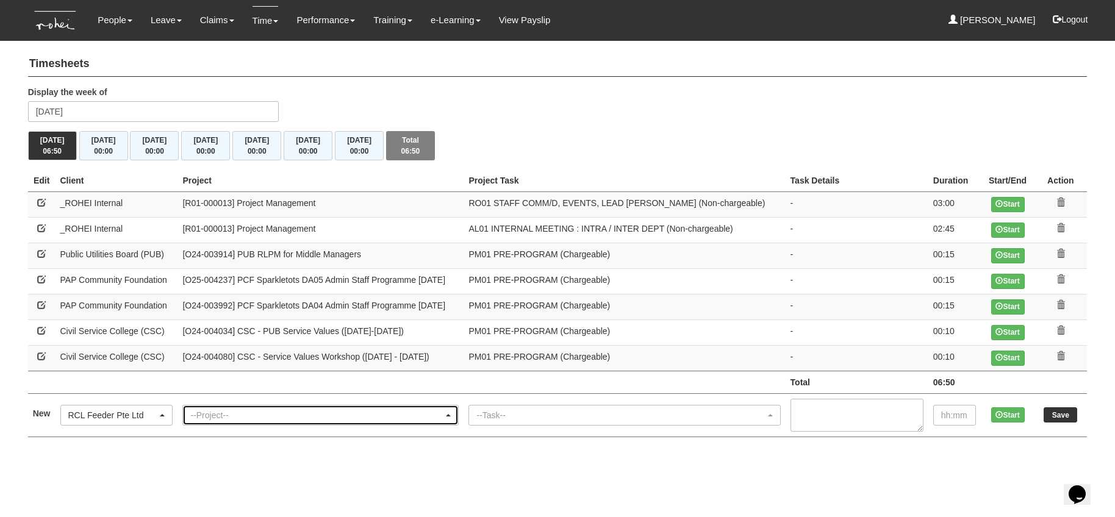
click at [247, 417] on div "--Project--" at bounding box center [316, 415] width 253 height 12
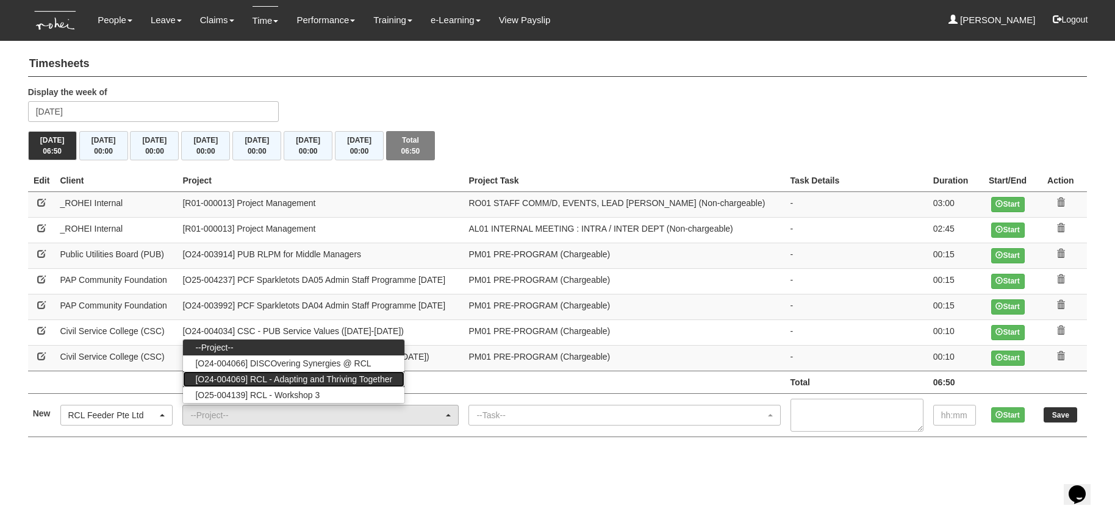
click at [302, 377] on span "[O24-004069] RCL - Adapting and Thriving Together" at bounding box center [293, 379] width 197 height 12
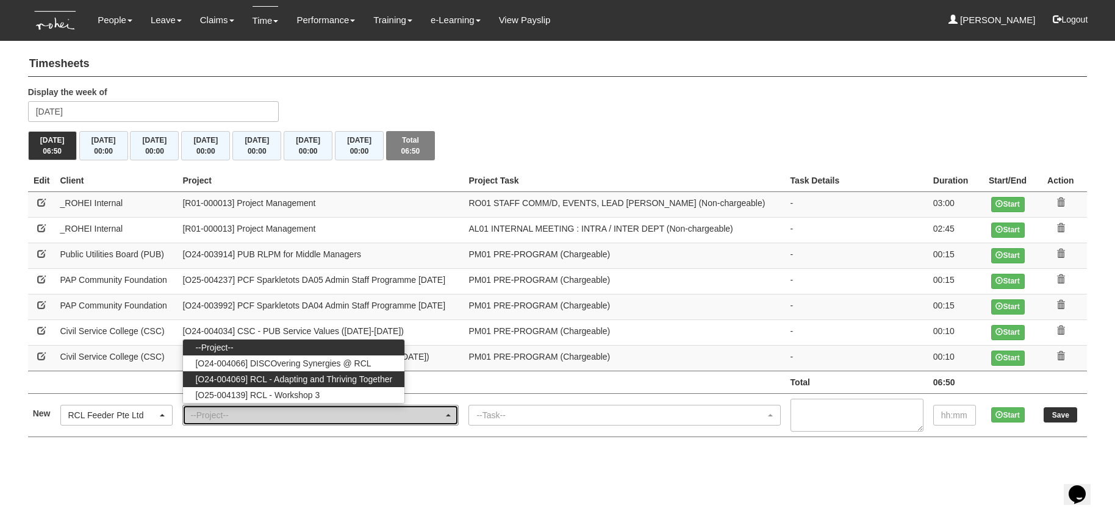
select select "2709"
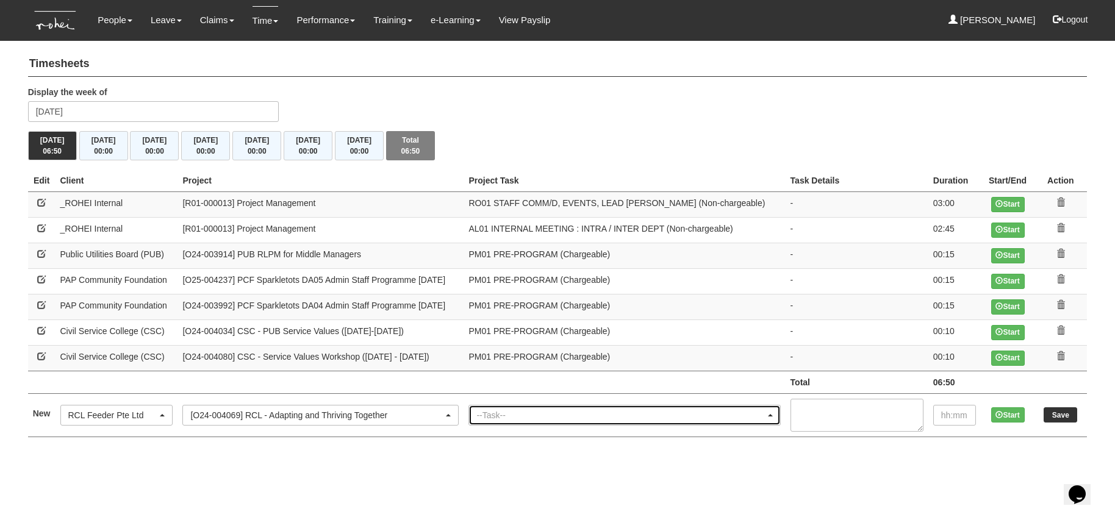
click at [594, 410] on div "--Task--" at bounding box center [620, 415] width 288 height 12
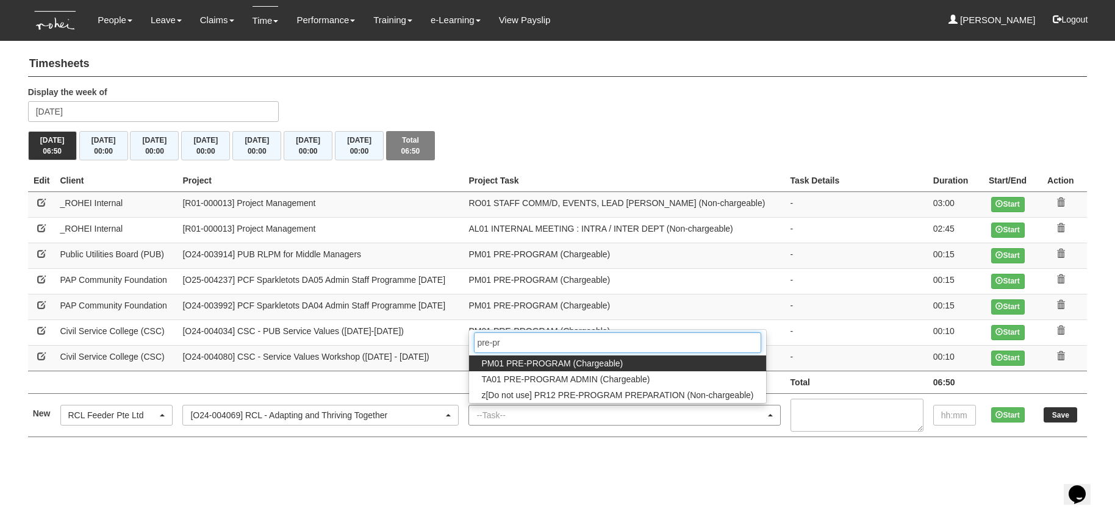
type input "pre-pro"
click at [601, 365] on span "PM01 PRE-PROGRAM (Chargeable)" at bounding box center [551, 363] width 141 height 12
select select "162"
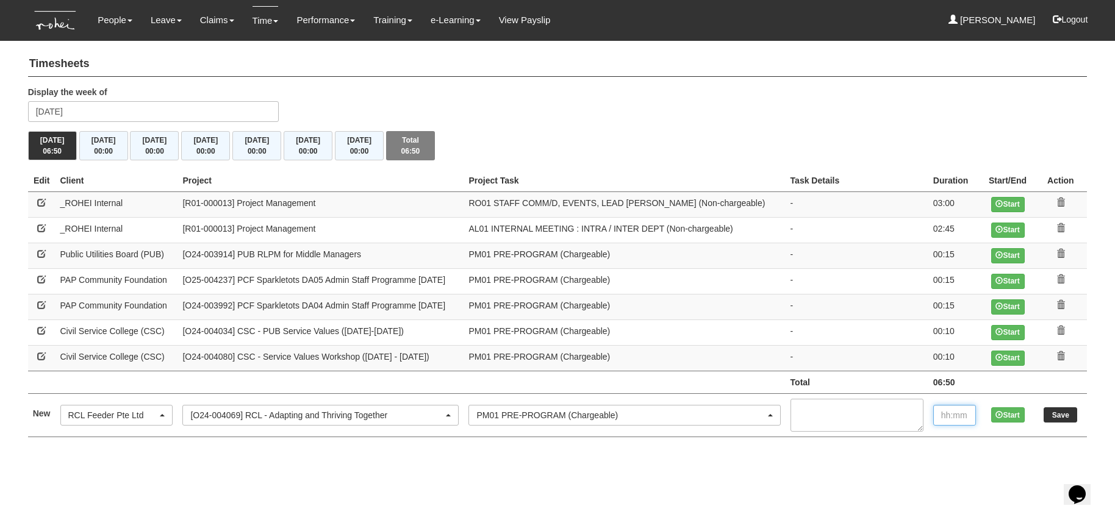
click at [959, 419] on input "text" at bounding box center [954, 415] width 43 height 21
type input "00:10"
click at [1063, 415] on input "Save" at bounding box center [1060, 414] width 34 height 15
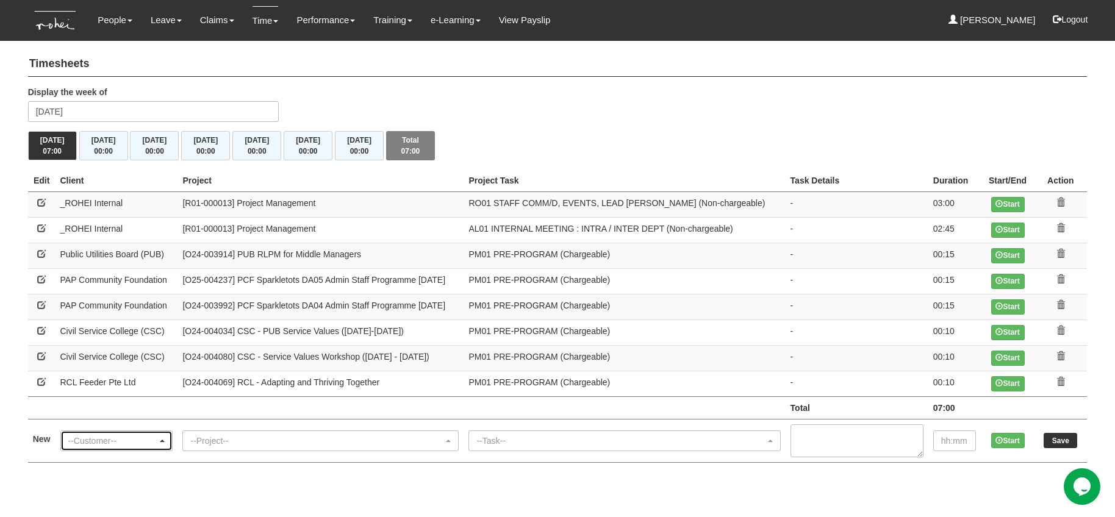
click at [84, 437] on div "--Customer--" at bounding box center [113, 441] width 90 height 12
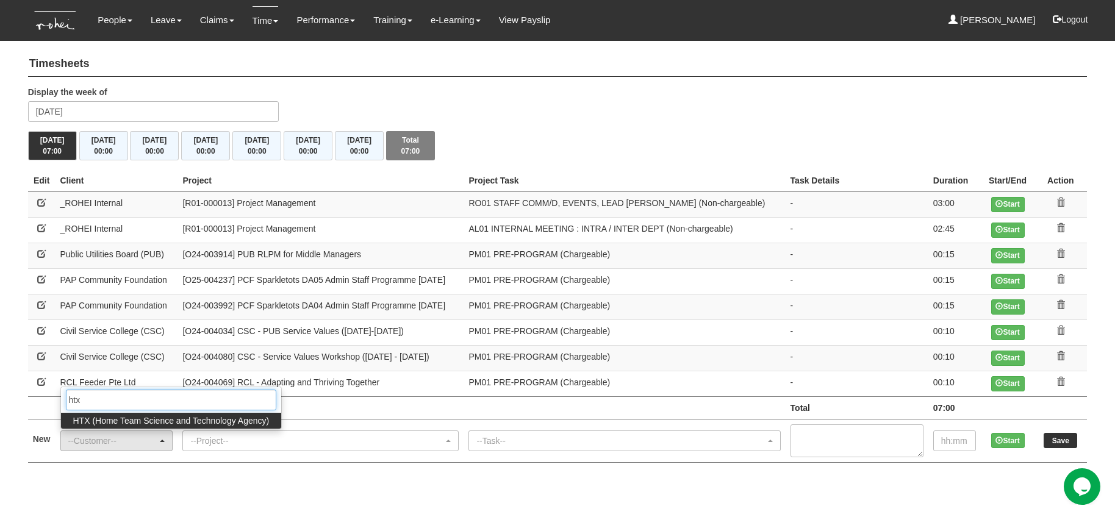
type input "htx"
click at [116, 420] on span "HTX (Home Team Science and Technology Agency)" at bounding box center [171, 421] width 196 height 12
select select "902"
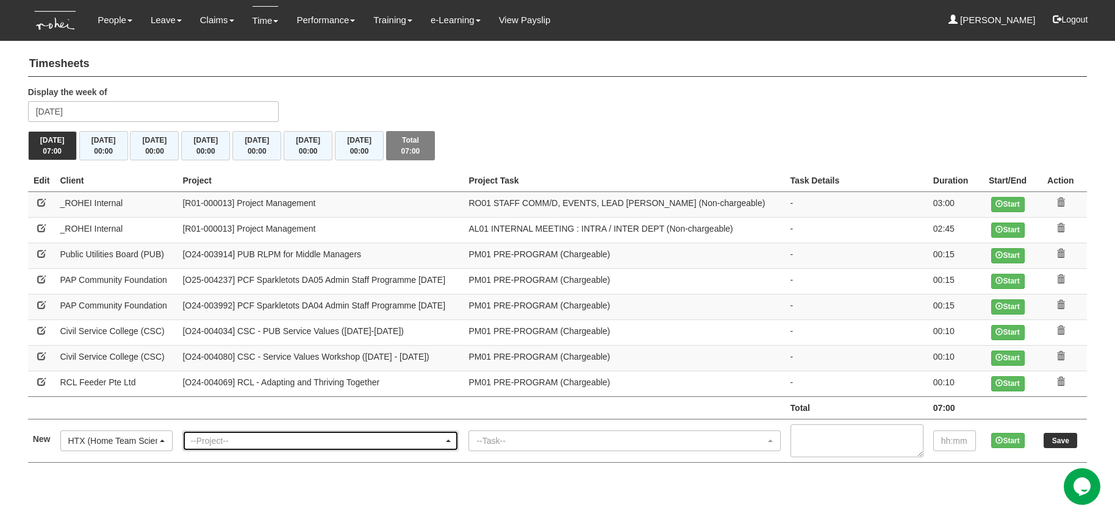
click at [241, 438] on div "--Project--" at bounding box center [316, 441] width 253 height 12
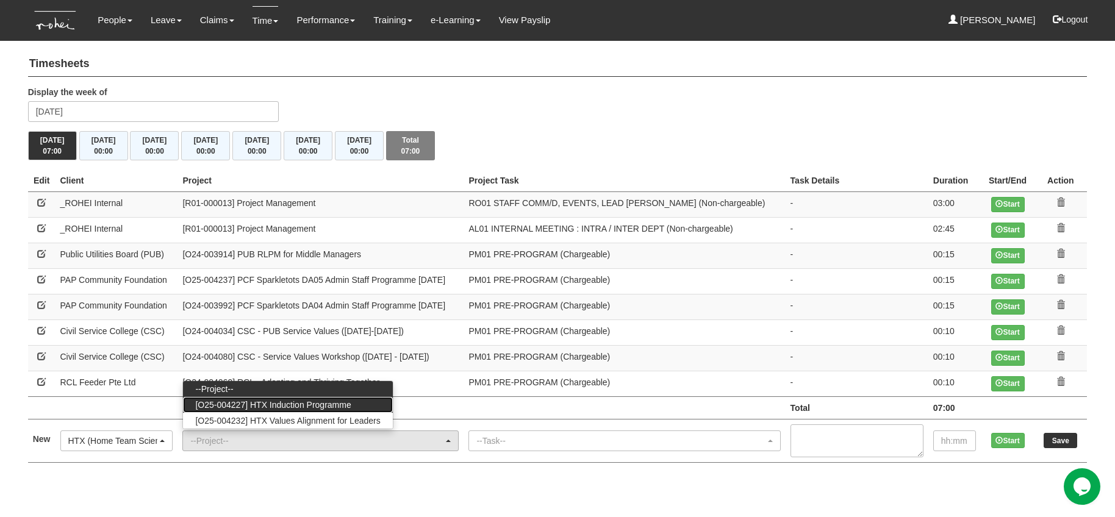
click at [296, 409] on span "[O25-004227] HTX Induction Programme" at bounding box center [273, 405] width 156 height 12
select select "2848"
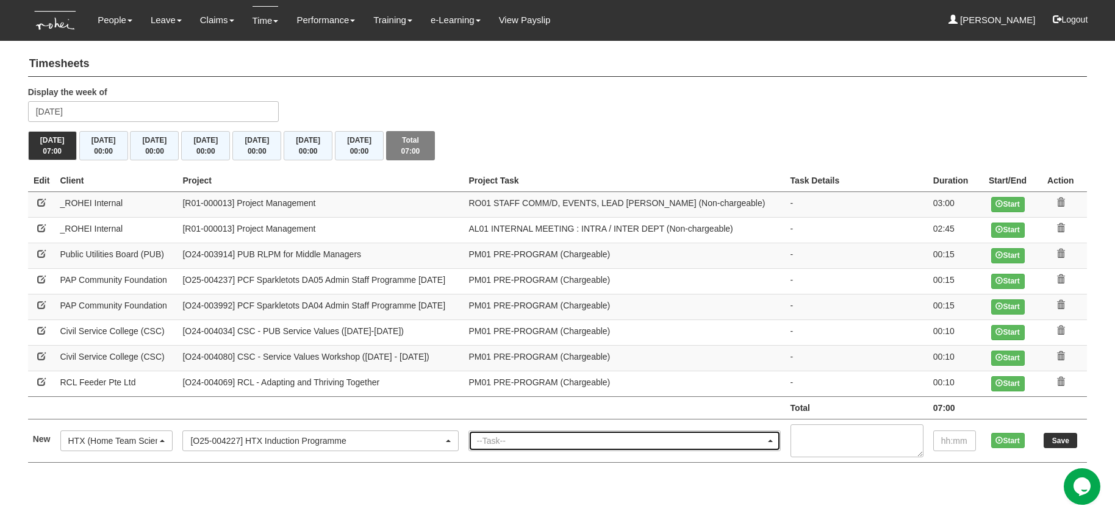
click at [577, 431] on div "--Task--" at bounding box center [624, 441] width 310 height 20
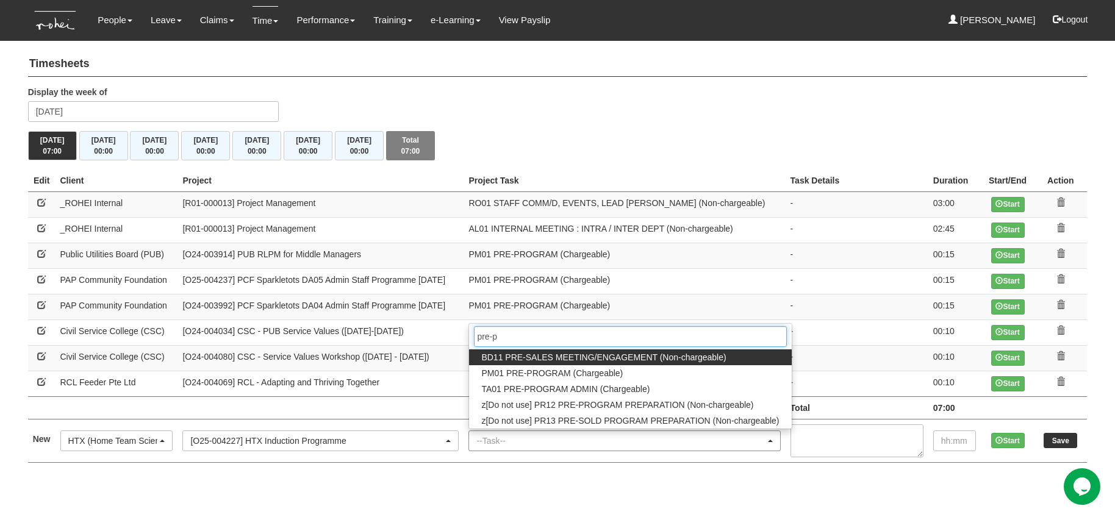
type input "pre-pr"
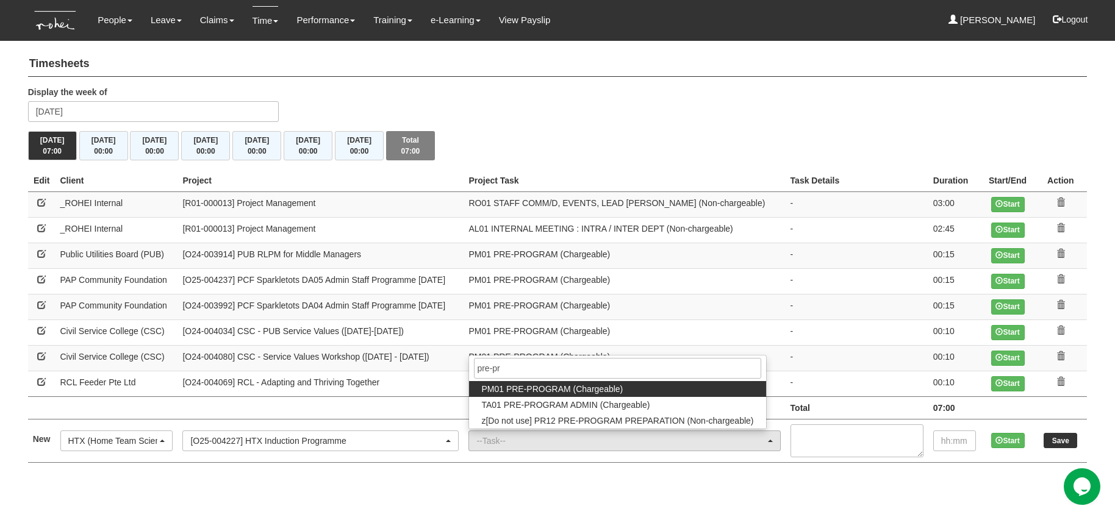
click at [598, 388] on span "PM01 PRE-PROGRAM (Chargeable)" at bounding box center [551, 389] width 141 height 12
select select "162"
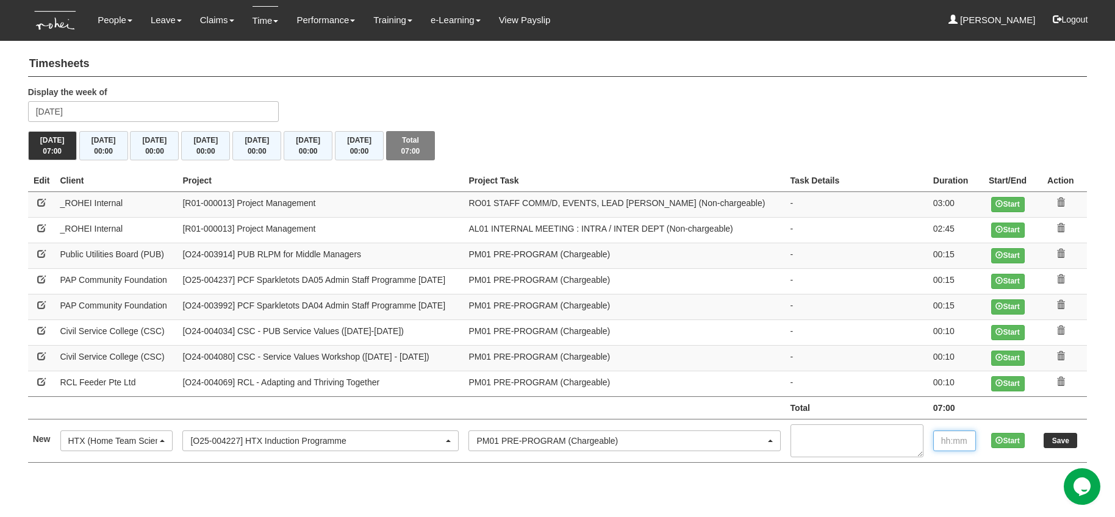
click at [959, 435] on input "text" at bounding box center [954, 441] width 43 height 21
type input "00:10"
click at [1070, 440] on input "Save" at bounding box center [1060, 440] width 34 height 15
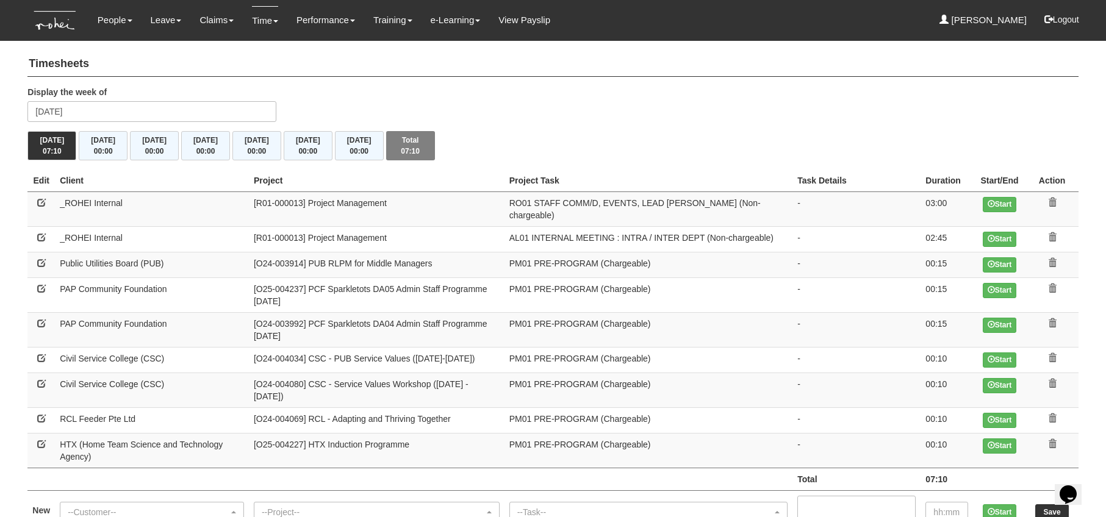
click at [607, 84] on div "Timesheets Display the week of [DATE] [DATE] 07:10 [DATE] 00:00 [DATE] 00:00 [D…" at bounding box center [552, 296] width 1050 height 501
click at [195, 107] on input "[DATE]" at bounding box center [151, 111] width 249 height 21
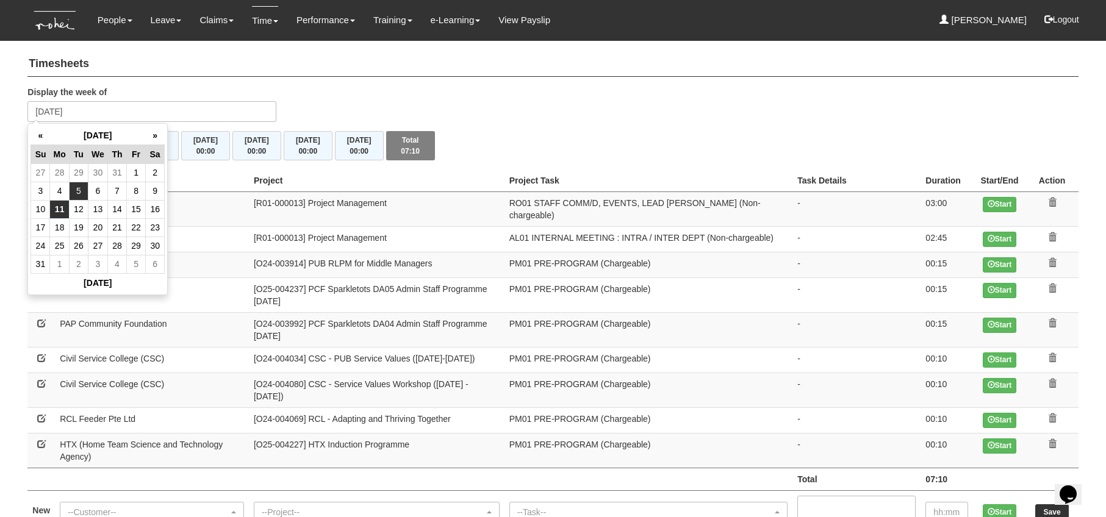
click at [80, 195] on td "5" at bounding box center [78, 191] width 19 height 18
type input "[DATE]"
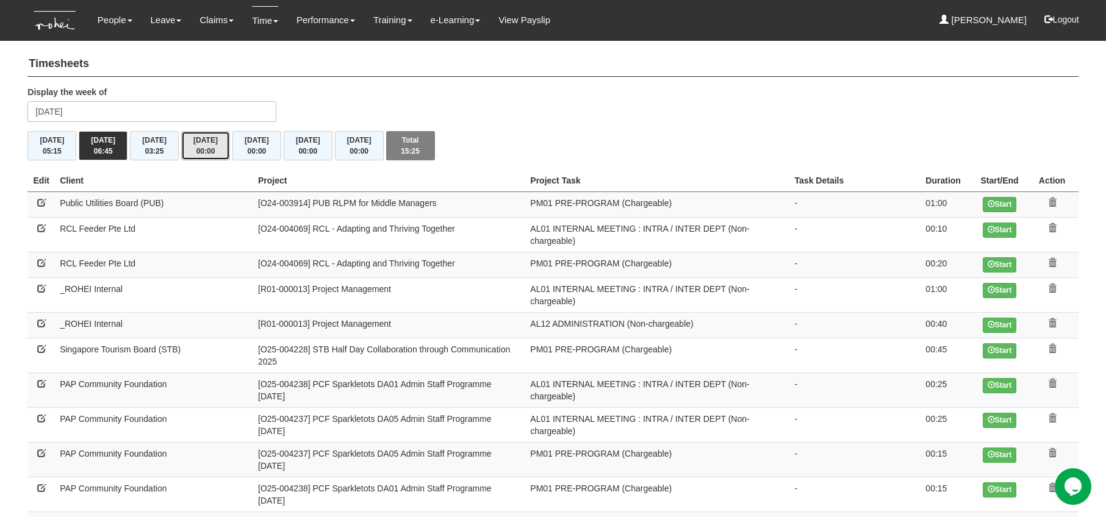
click at [207, 141] on button "[DATE] 00:00" at bounding box center [205, 145] width 49 height 29
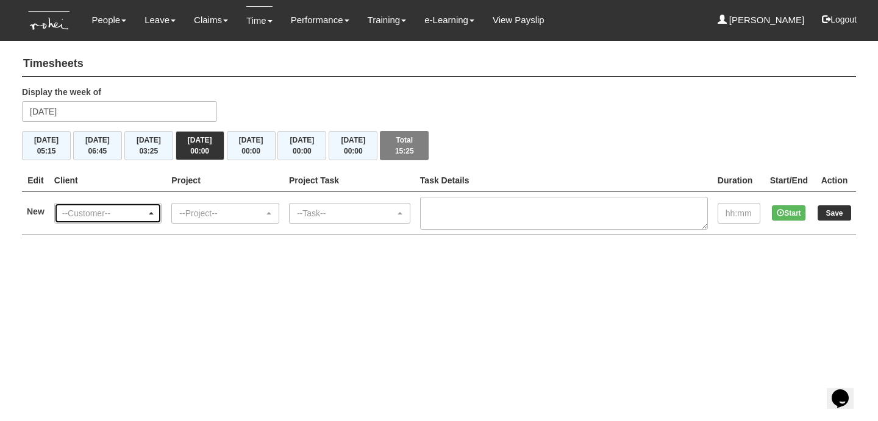
click at [101, 210] on div "--Customer--" at bounding box center [104, 213] width 85 height 12
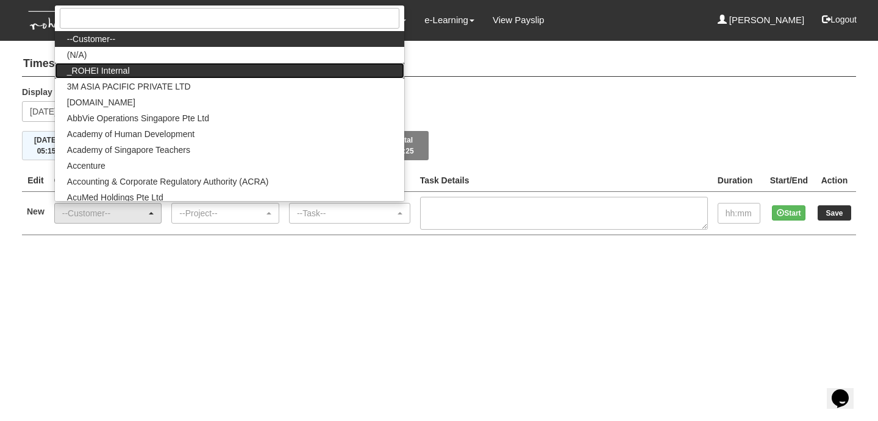
click at [117, 66] on span "_ROHEI Internal" at bounding box center [98, 71] width 63 height 12
select select "397"
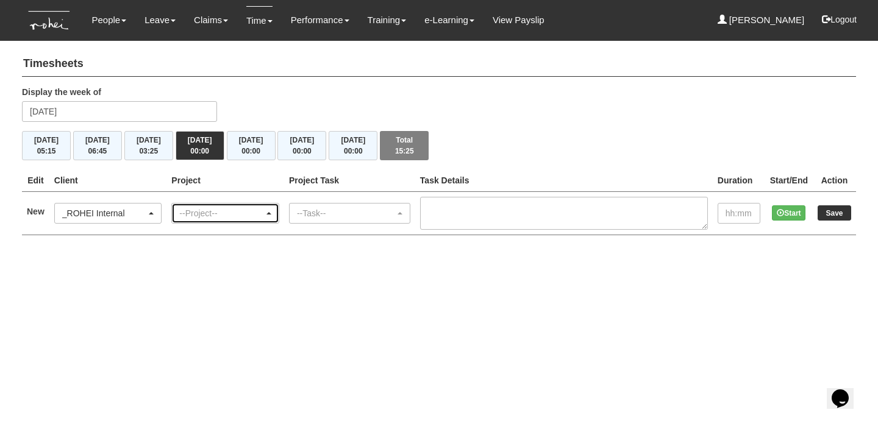
click at [202, 214] on div "--Project--" at bounding box center [221, 213] width 85 height 12
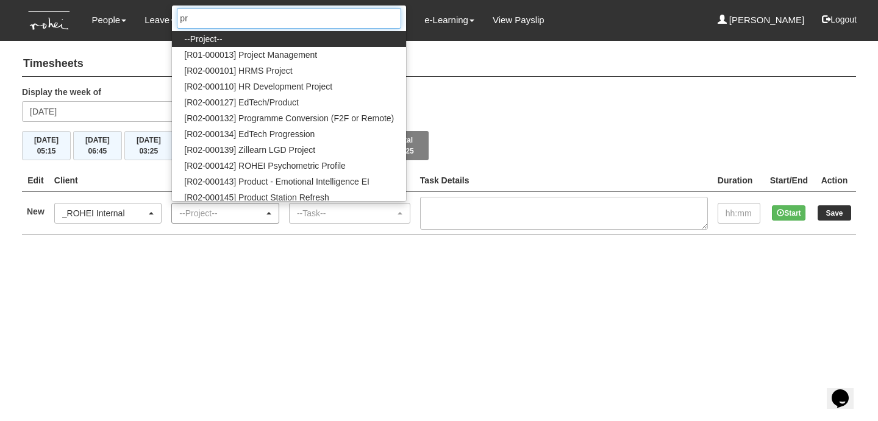
type input "pro"
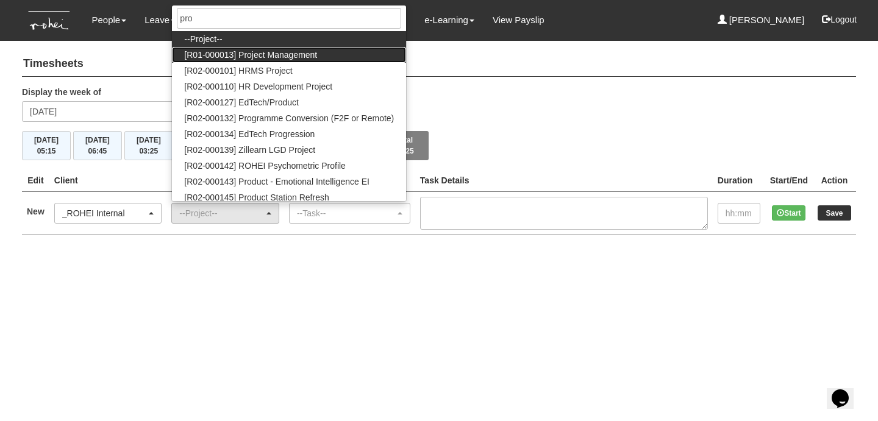
click at [296, 52] on span "[R01-000013] Project Management" at bounding box center [250, 55] width 133 height 12
select select "1495"
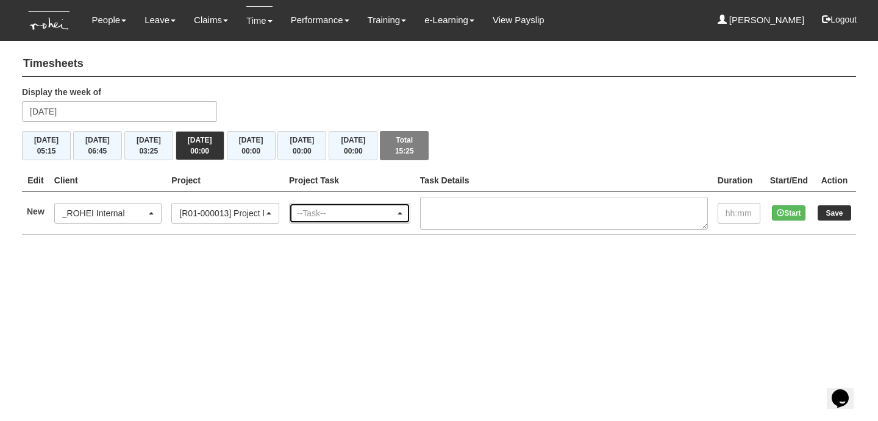
click at [318, 209] on div "--Task--" at bounding box center [346, 213] width 98 height 12
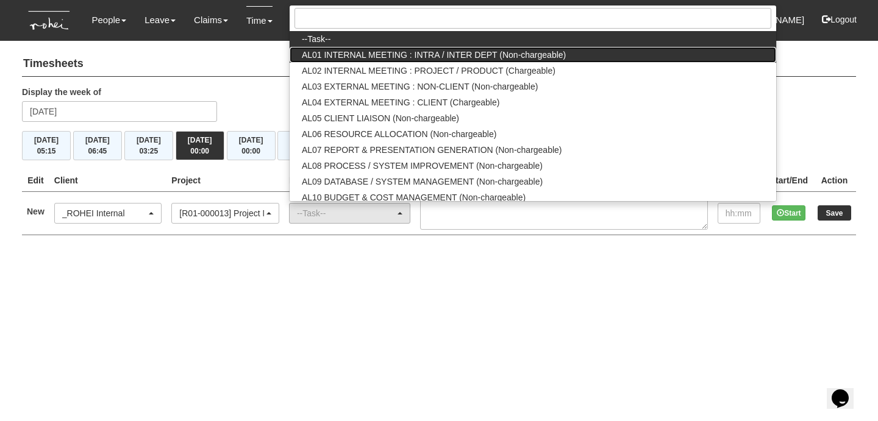
click at [338, 51] on span "AL01 INTERNAL MEETING : INTRA / INTER DEPT (Non-chargeable)" at bounding box center [434, 55] width 264 height 12
select select "40"
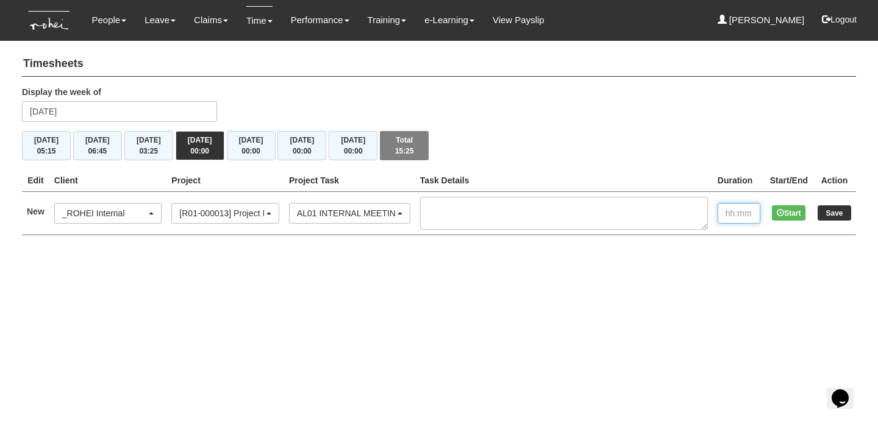
click at [730, 211] on input "text" at bounding box center [739, 213] width 43 height 21
type input "2:00"
click at [831, 215] on input "Save" at bounding box center [835, 213] width 34 height 15
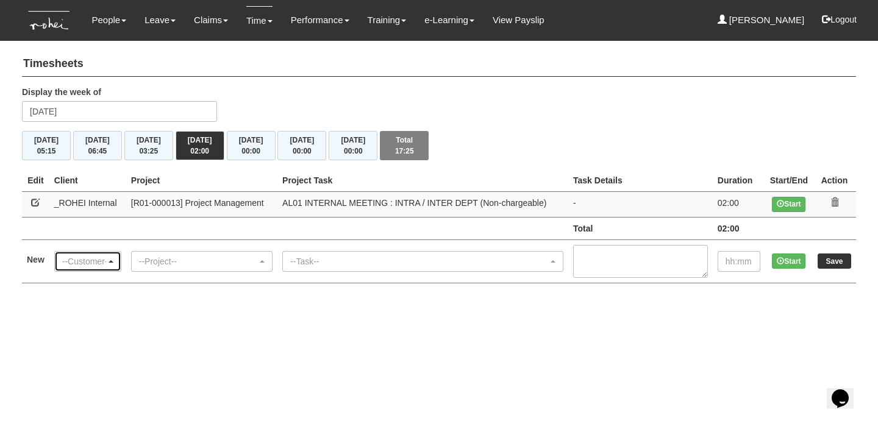
click at [101, 260] on div "--Customer--" at bounding box center [84, 262] width 44 height 12
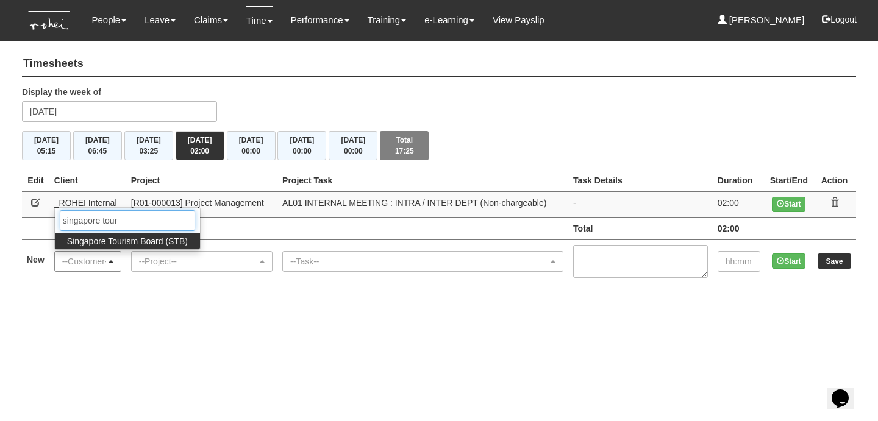
type input "singapore touri"
click at [105, 237] on span "Singapore Tourism Board (STB)" at bounding box center [127, 241] width 121 height 12
select select "854"
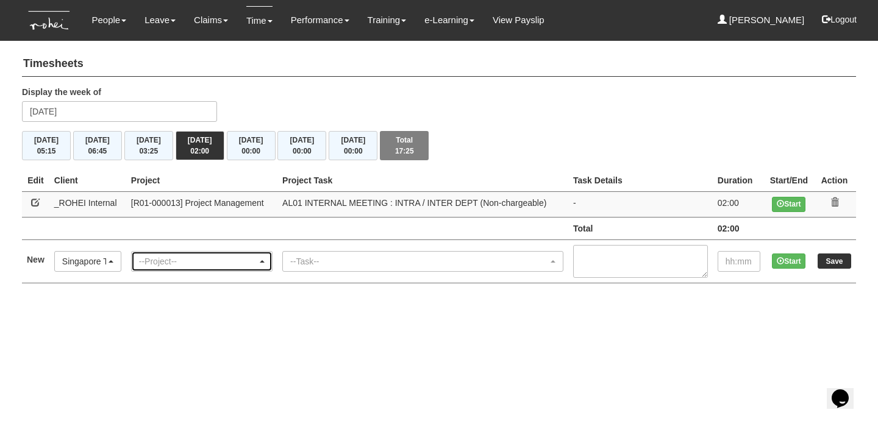
click at [146, 252] on div "--Project--" at bounding box center [202, 262] width 140 height 20
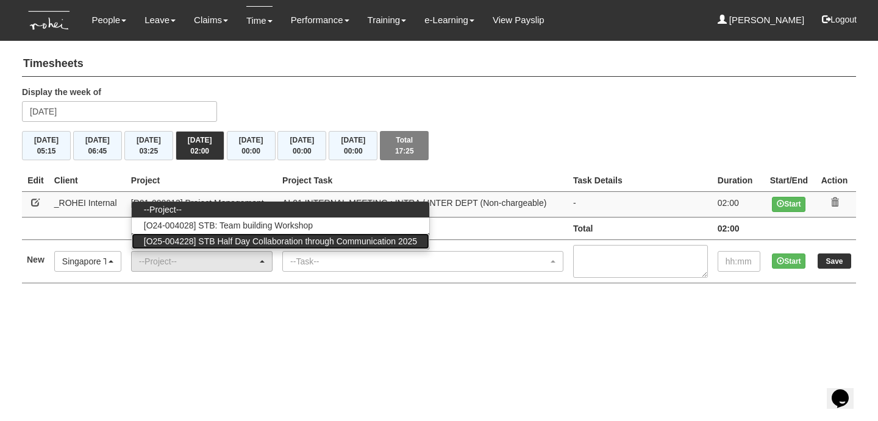
click at [220, 241] on span "[O25-004228] STB Half Day Collaboration through Communication 2025" at bounding box center [280, 241] width 273 height 12
select select "2849"
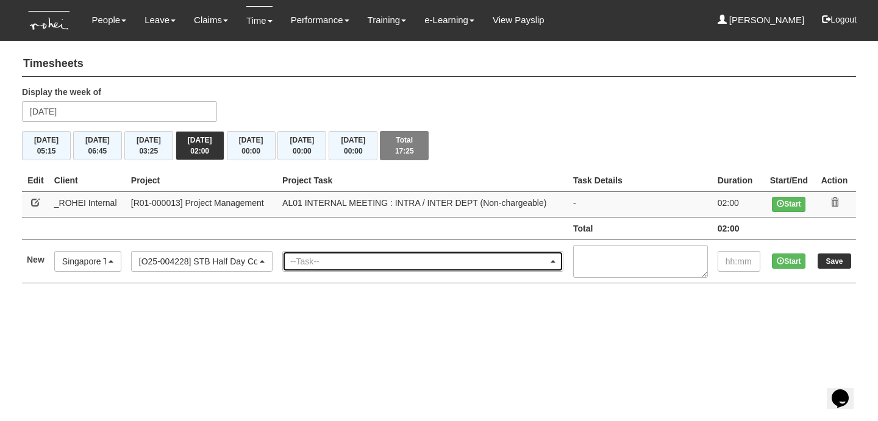
click at [312, 261] on div "--Task--" at bounding box center [419, 262] width 258 height 12
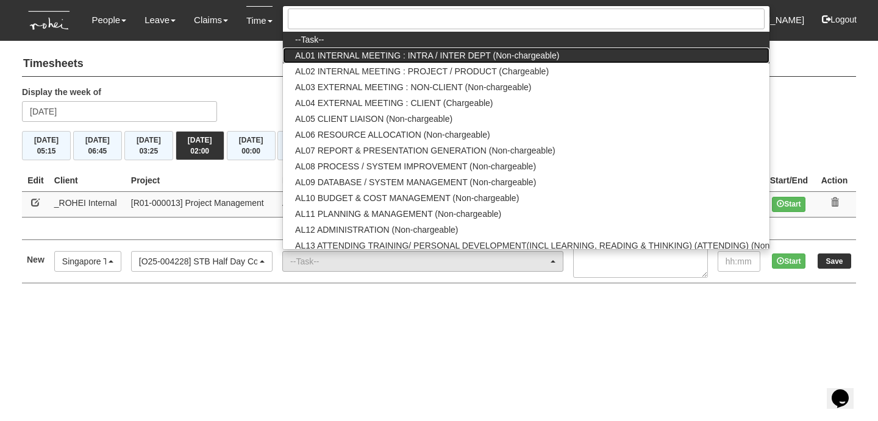
click at [395, 53] on span "AL01 INTERNAL MEETING : INTRA / INTER DEPT (Non-chargeable)" at bounding box center [427, 55] width 264 height 12
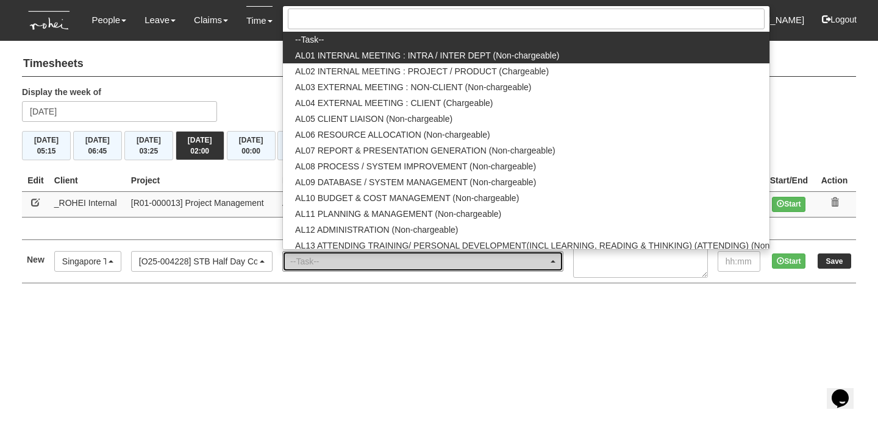
select select "40"
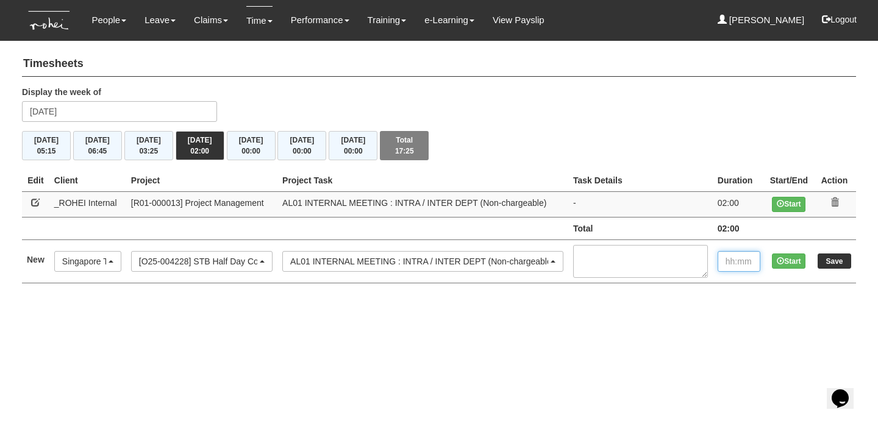
click at [739, 257] on input "text" at bounding box center [739, 261] width 43 height 21
type input "1:00"
click at [823, 259] on input "Save" at bounding box center [835, 261] width 34 height 15
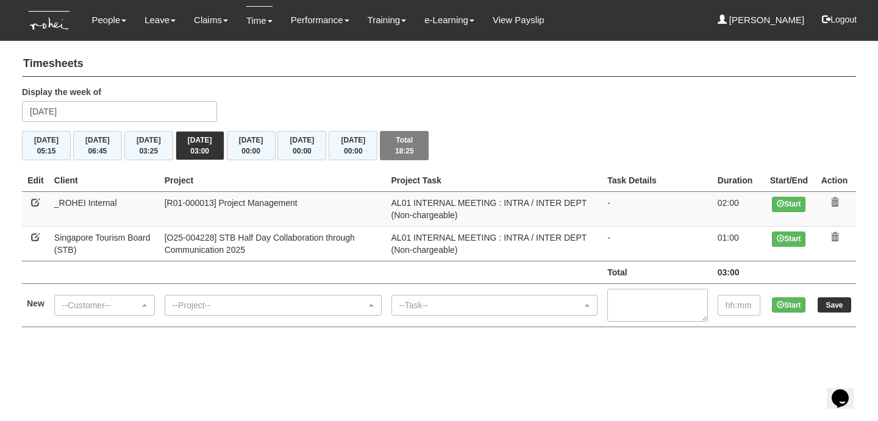
click at [40, 237] on link at bounding box center [35, 237] width 9 height 9
select select "854"
select select "40"
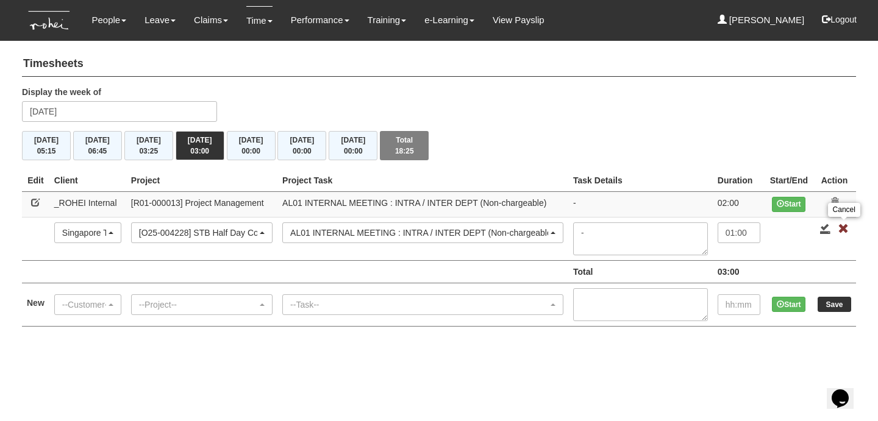
click at [848, 227] on link at bounding box center [843, 228] width 11 height 11
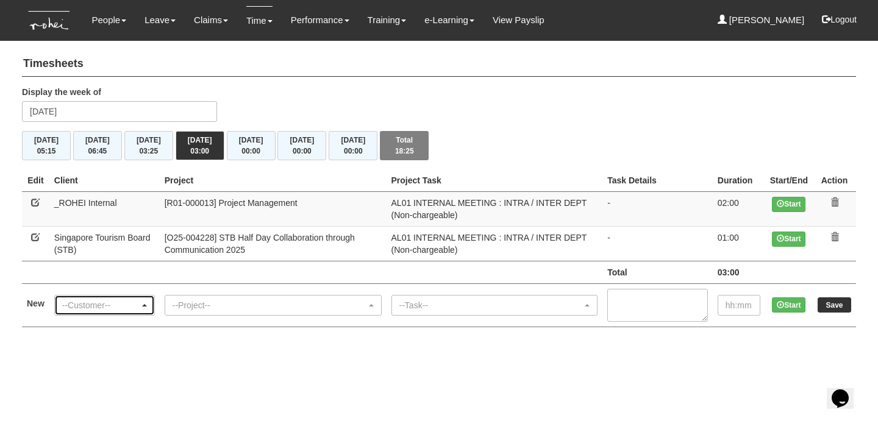
click at [110, 309] on div "--Customer--" at bounding box center [100, 305] width 77 height 12
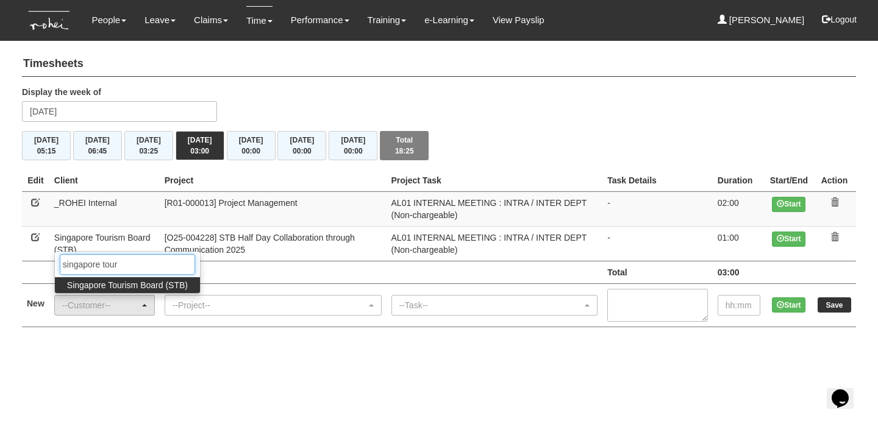
type input "singapore tour"
click at [130, 281] on span "Singapore Tourism Board (STB)" at bounding box center [127, 285] width 121 height 12
select select "854"
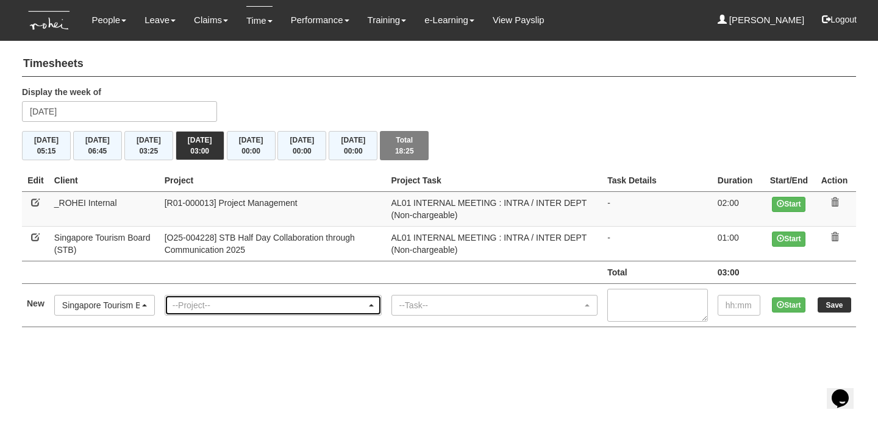
click at [197, 302] on div "--Project--" at bounding box center [270, 305] width 194 height 12
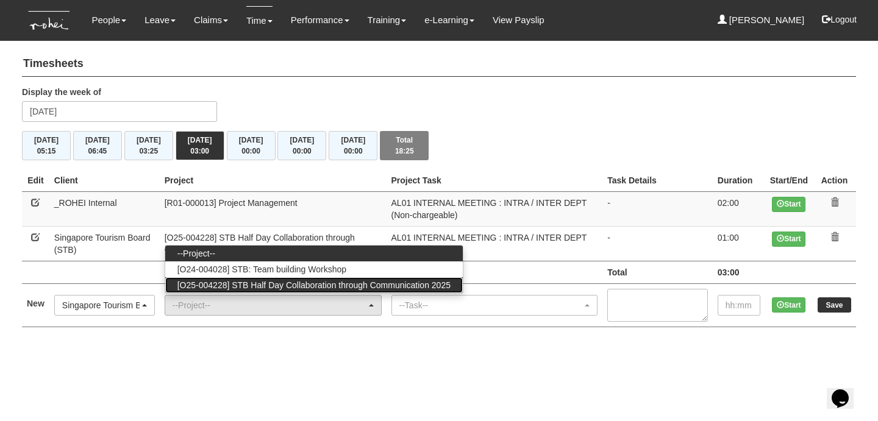
click at [266, 281] on span "[O25-004228] STB Half Day Collaboration through Communication 2025" at bounding box center [313, 285] width 273 height 12
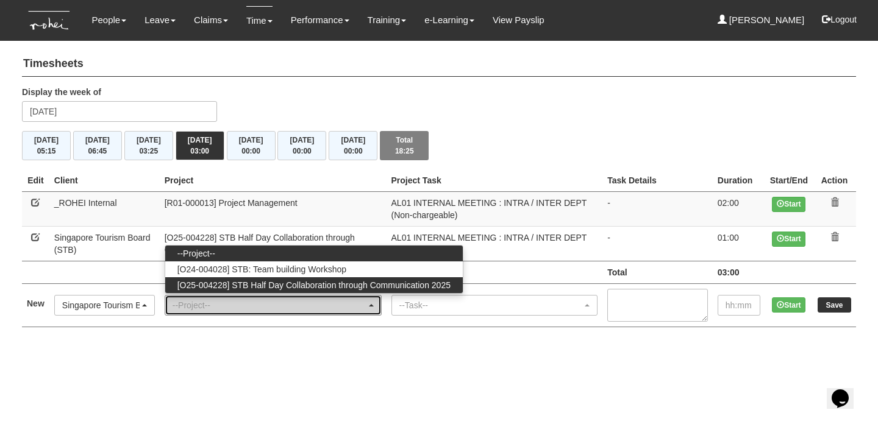
select select "2849"
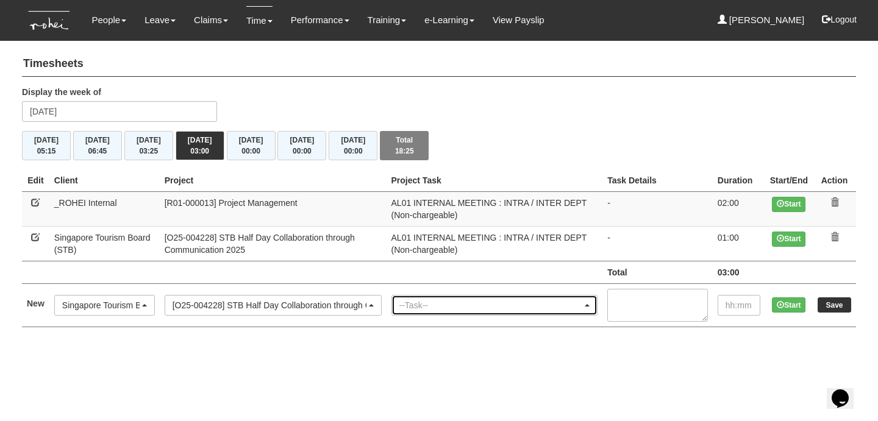
click at [427, 299] on div "--Task--" at bounding box center [491, 305] width 184 height 12
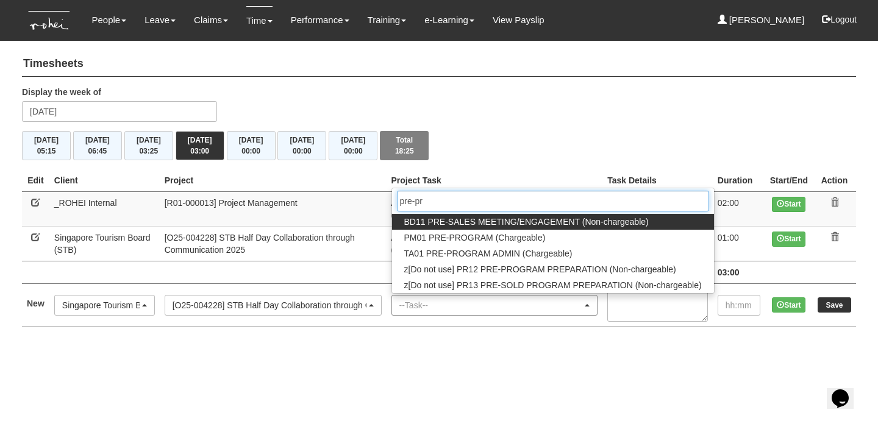
type input "pre-pro"
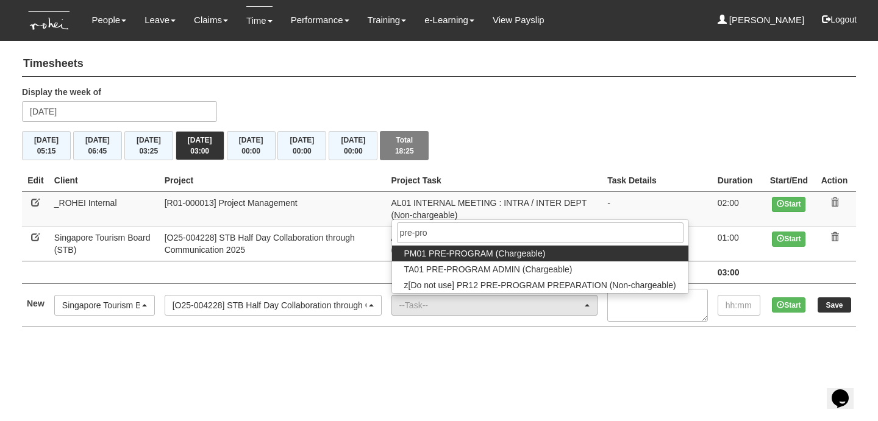
click at [479, 248] on span "PM01 PRE-PROGRAM (Chargeable)" at bounding box center [474, 254] width 141 height 12
select select "162"
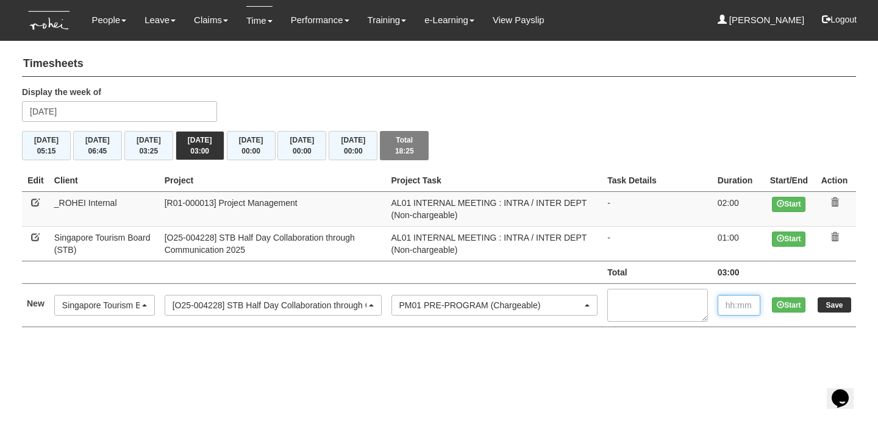
click at [738, 299] on input "text" at bounding box center [739, 305] width 43 height 21
type input "00:20"
click at [836, 304] on input "Save" at bounding box center [835, 305] width 34 height 15
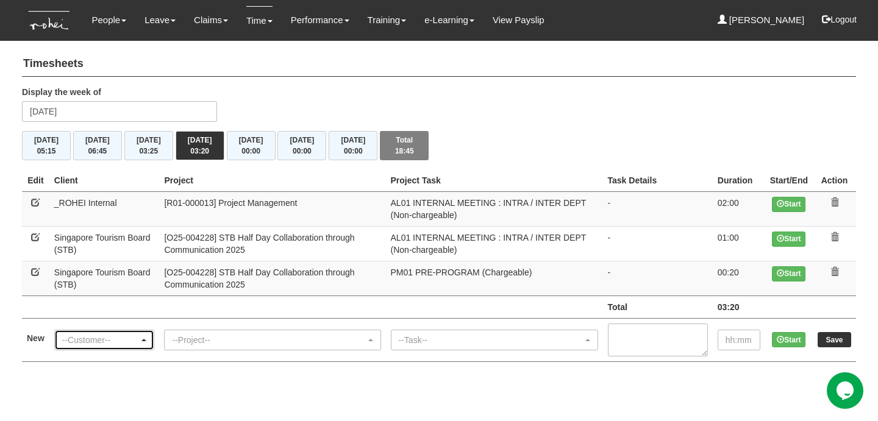
click at [94, 331] on div "--Customer--" at bounding box center [104, 341] width 99 height 20
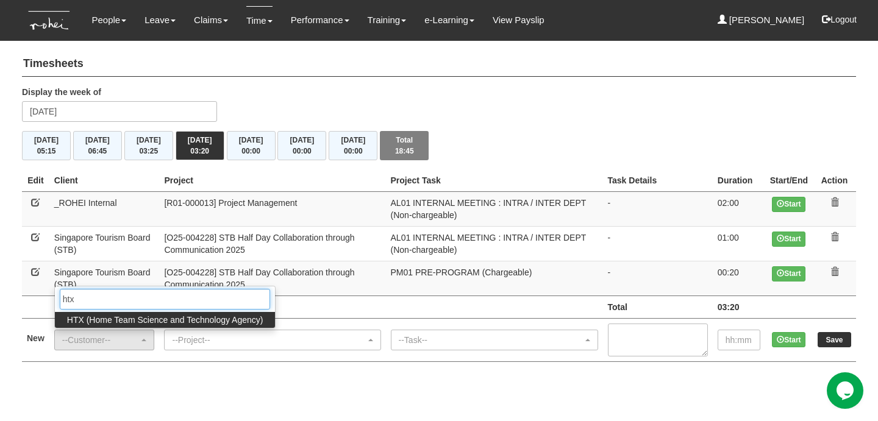
type input "htx"
click at [109, 326] on td "--Customer-- (N/A) _ROHEI Internal 3M ASIA PACIFIC PRIVATE LTD 58.com AbbVie Op…" at bounding box center [104, 339] width 110 height 43
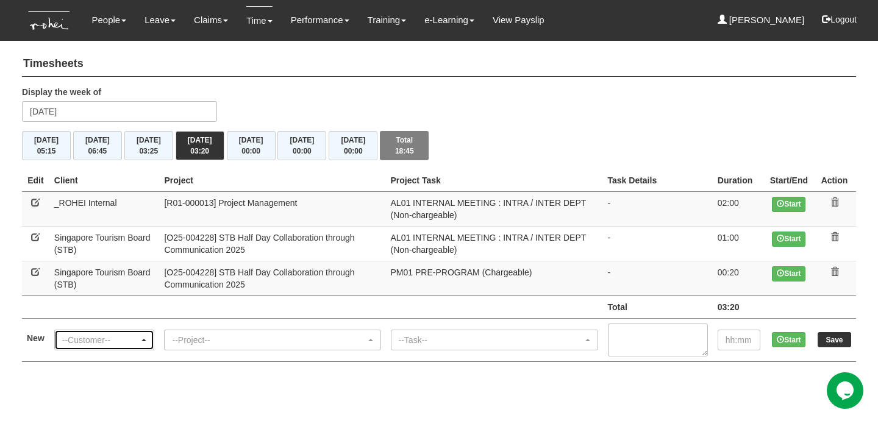
click at [98, 331] on div "--Customer--" at bounding box center [104, 341] width 99 height 20
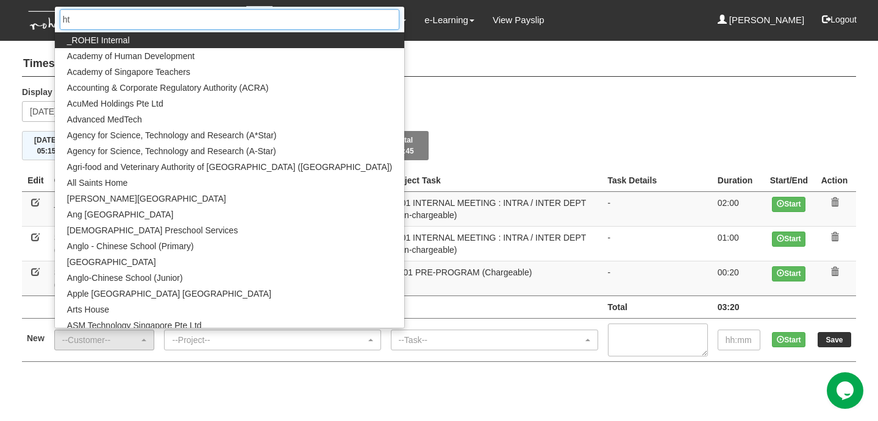
type input "htx"
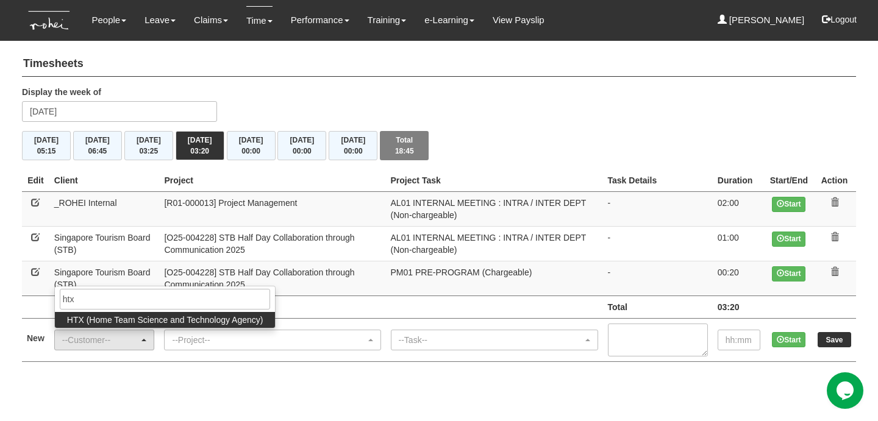
click at [110, 322] on span "HTX (Home Team Science and Technology Agency)" at bounding box center [165, 320] width 196 height 12
select select "902"
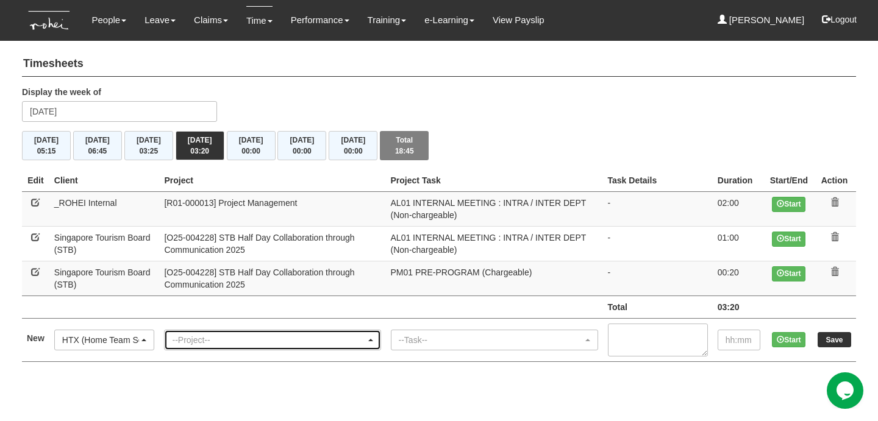
click at [191, 341] on div "--Project--" at bounding box center [268, 340] width 193 height 12
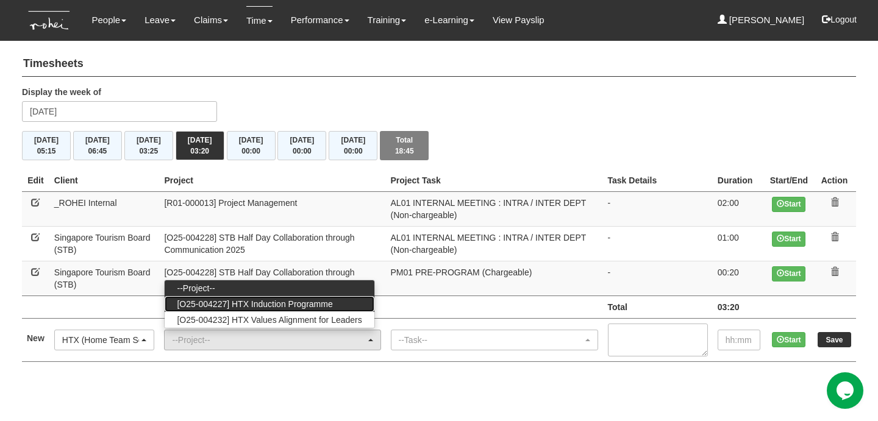
click at [279, 301] on span "[O25-004227] HTX Induction Programme" at bounding box center [255, 304] width 156 height 12
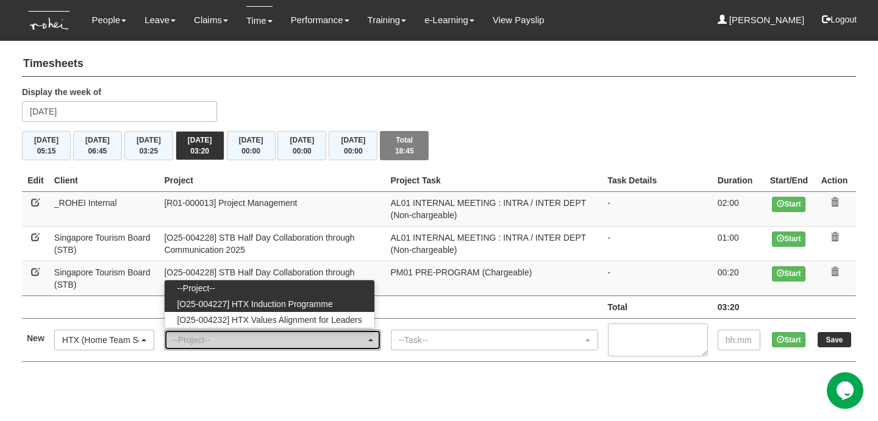
select select "2848"
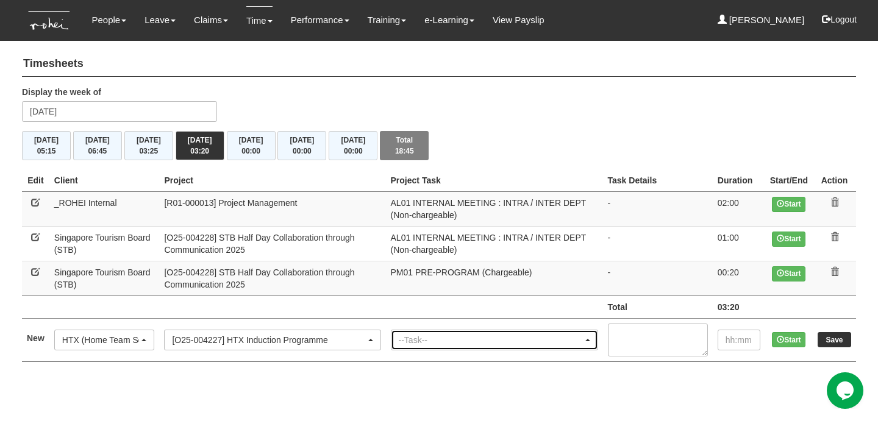
click at [432, 338] on div "--Task--" at bounding box center [491, 340] width 184 height 12
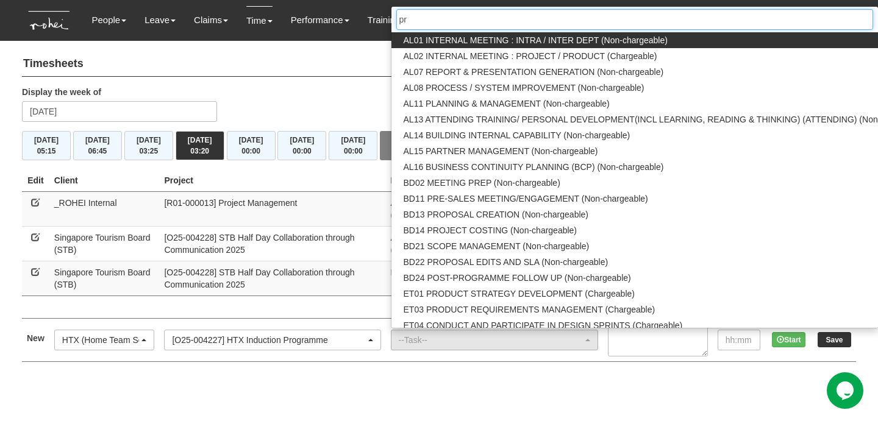
type input "pre"
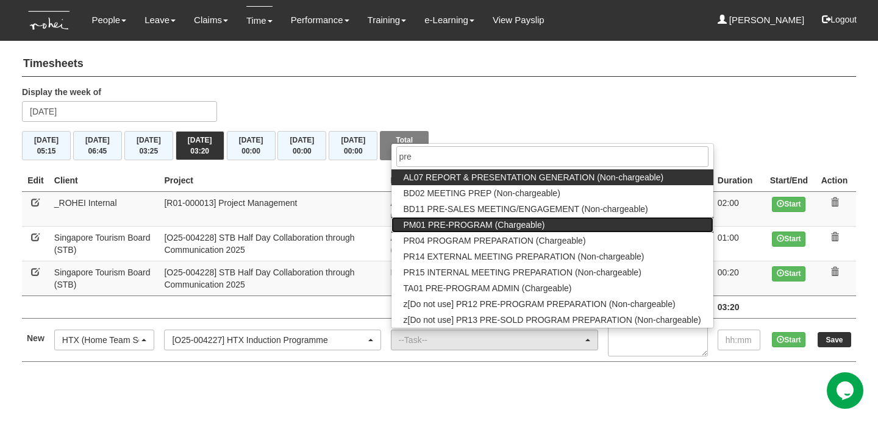
click at [484, 223] on span "PM01 PRE-PROGRAM (Chargeable)" at bounding box center [474, 225] width 141 height 12
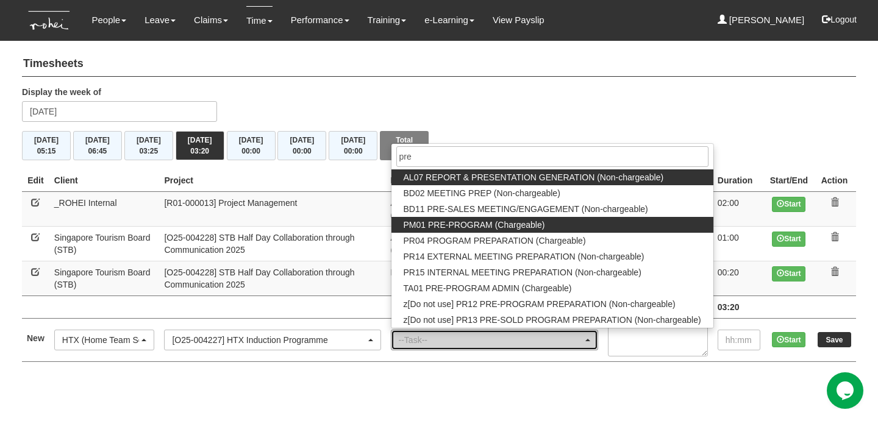
select select "162"
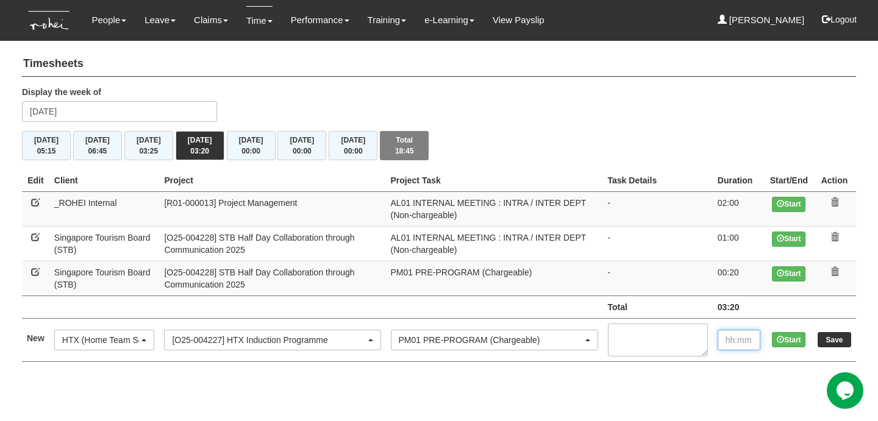
click at [733, 333] on input "text" at bounding box center [739, 340] width 43 height 21
type input "00:20"
click at [831, 332] on input "Save" at bounding box center [835, 339] width 34 height 15
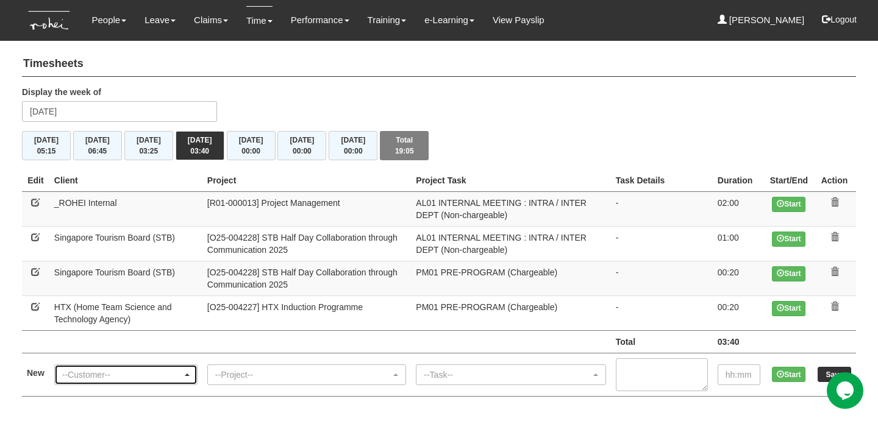
click at [131, 370] on div "--Customer--" at bounding box center [122, 375] width 120 height 12
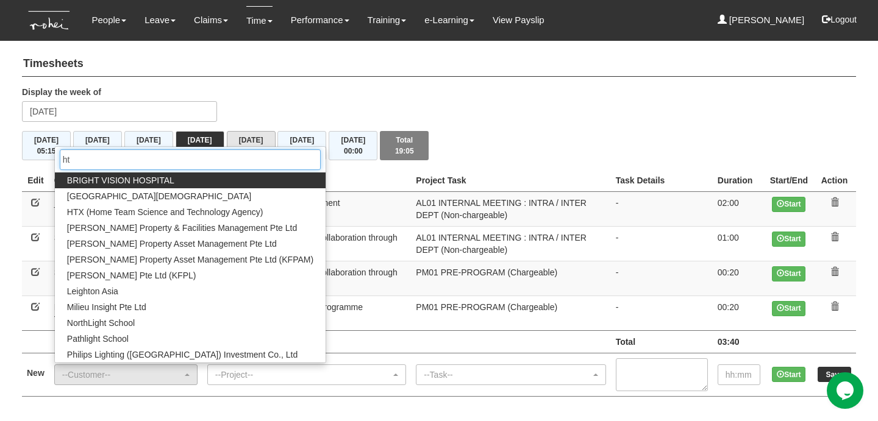
type input "h"
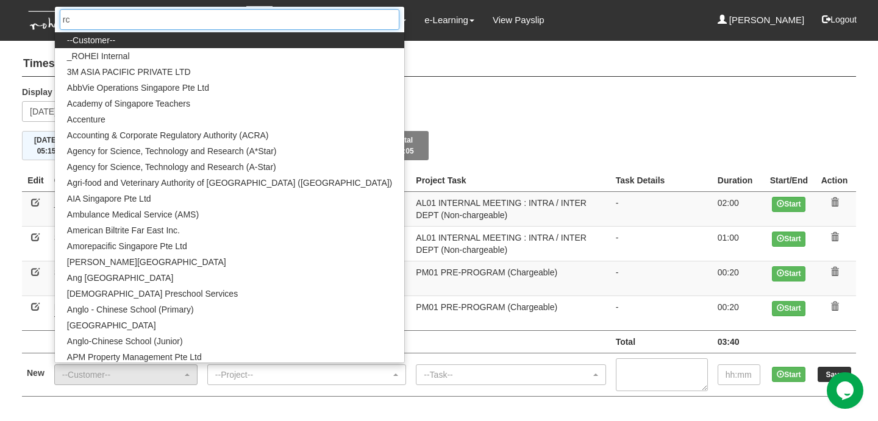
type input "rcl"
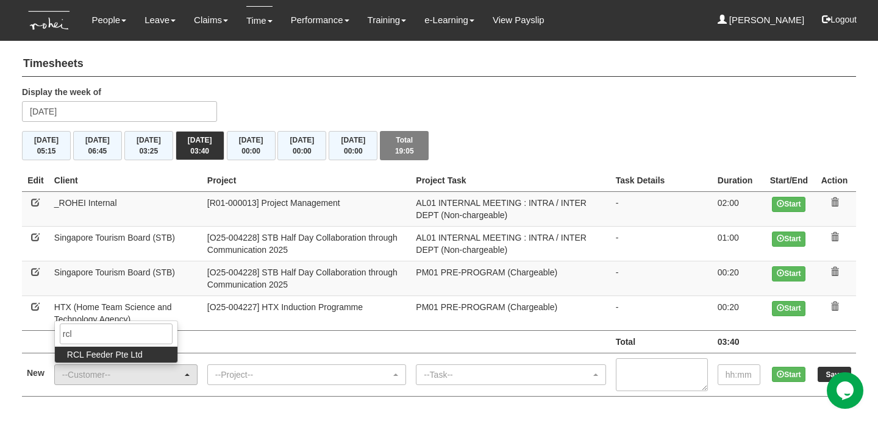
click at [87, 352] on span "RCL Feeder Pte Ltd" at bounding box center [105, 355] width 76 height 12
select select "516"
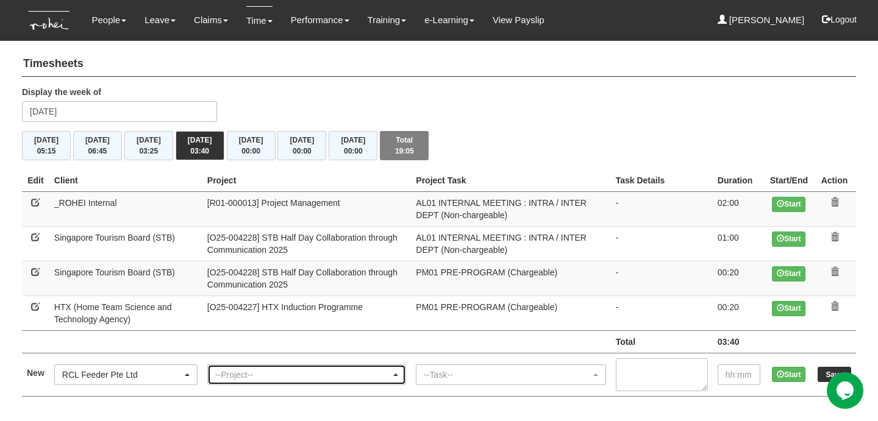
click at [306, 371] on div "--Project--" at bounding box center [303, 375] width 176 height 12
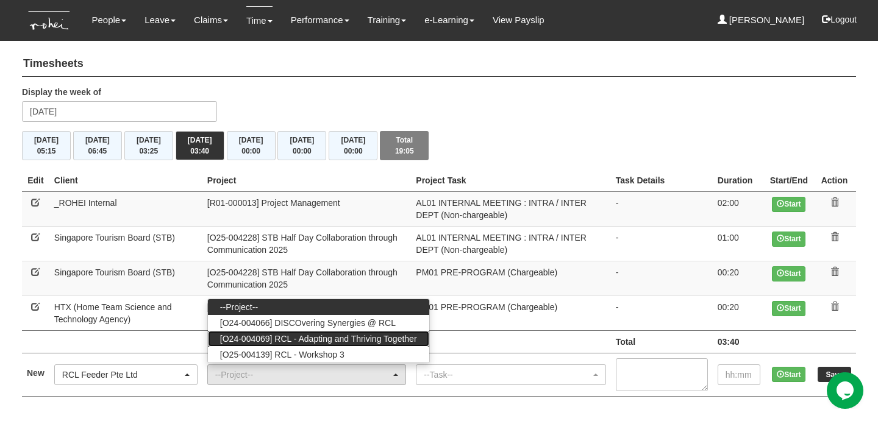
click at [332, 338] on span "[O24-004069] RCL - Adapting and Thriving Together" at bounding box center [318, 339] width 197 height 12
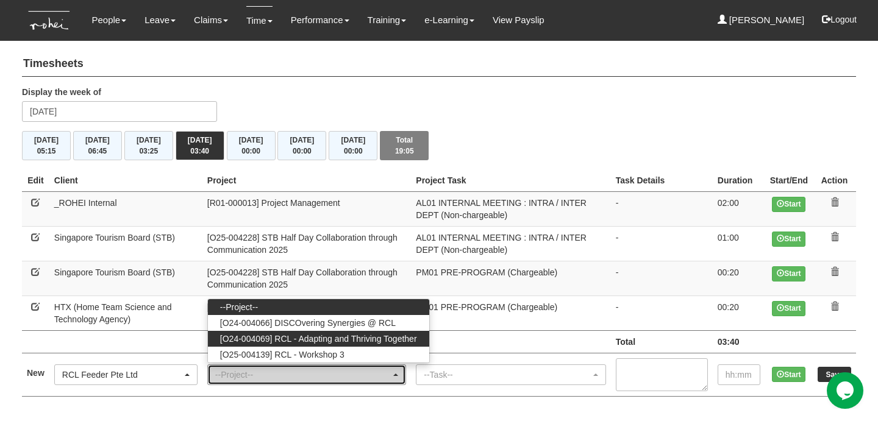
select select "2709"
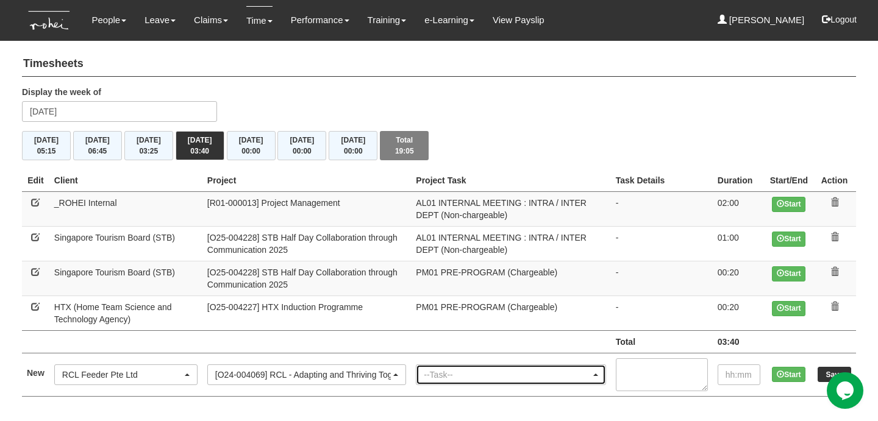
click at [467, 373] on div "--Task--" at bounding box center [507, 375] width 166 height 12
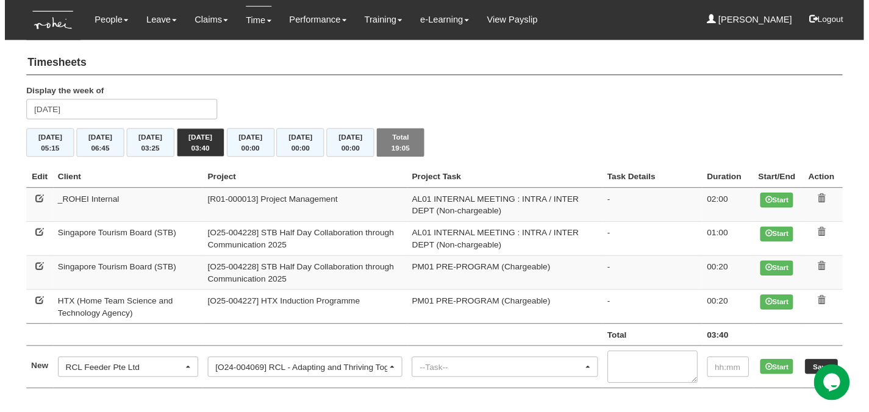
scroll to position [0, 30]
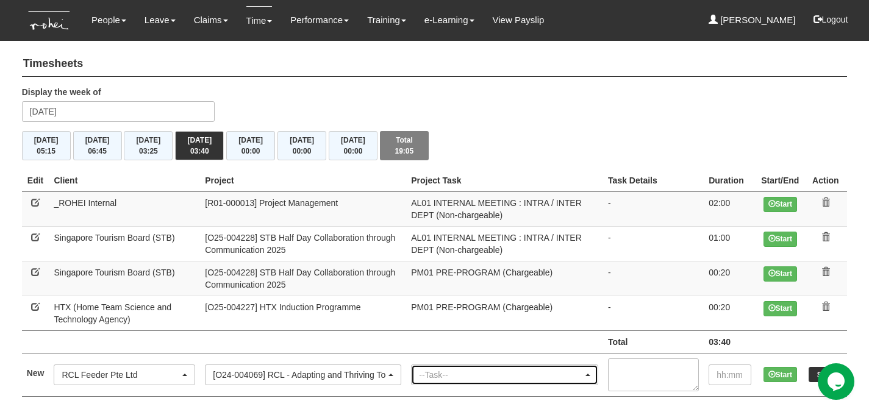
click at [467, 373] on div "--Task--" at bounding box center [501, 375] width 164 height 12
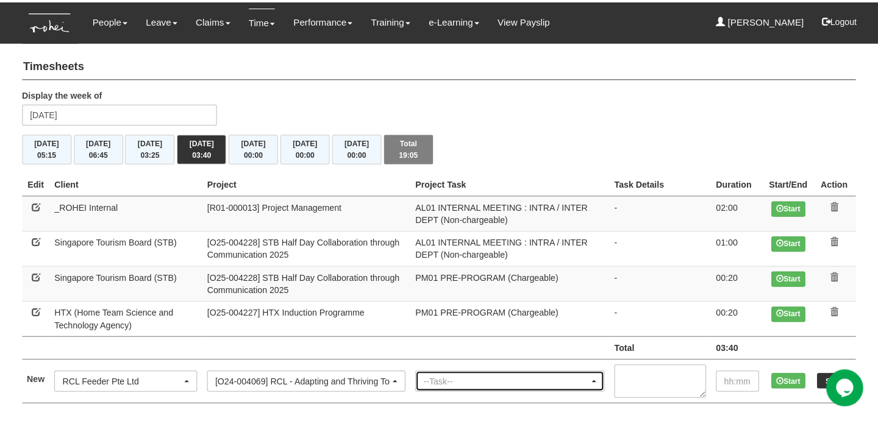
scroll to position [0, 0]
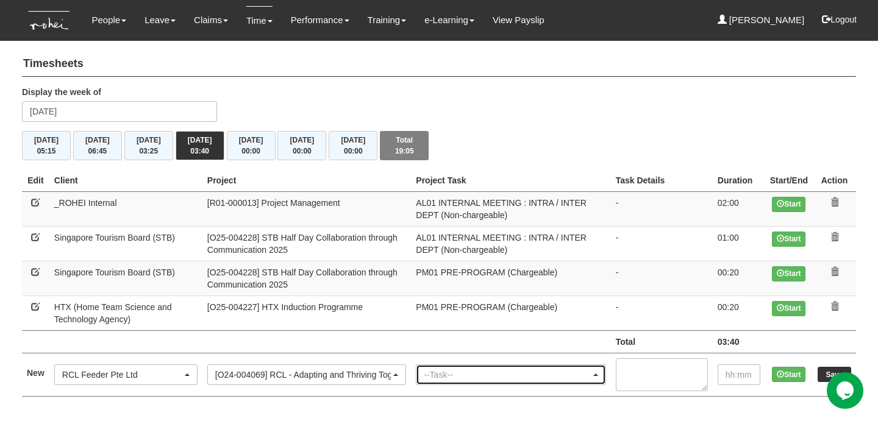
click at [467, 373] on div "--Task--" at bounding box center [507, 375] width 166 height 12
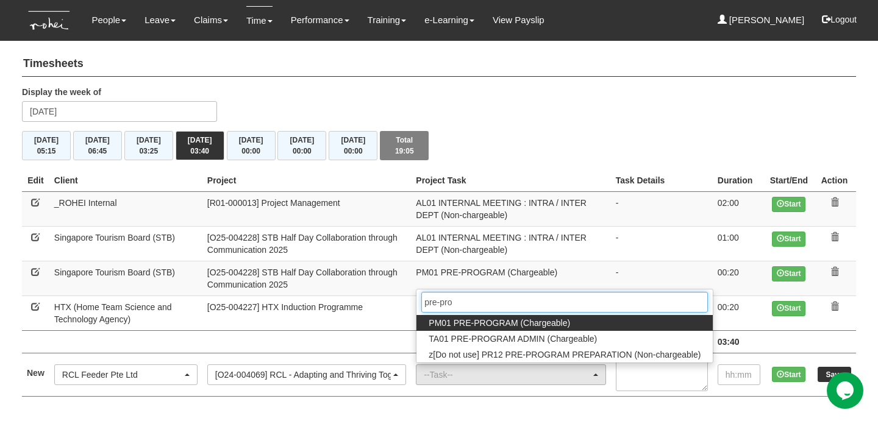
type input "pre-pro"
click at [477, 323] on span "PM01 PRE-PROGRAM (Chargeable)" at bounding box center [499, 323] width 141 height 12
select select "162"
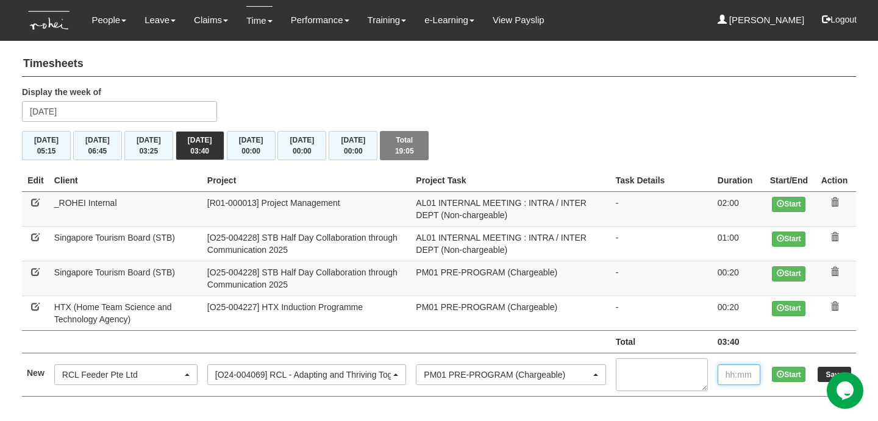
click at [733, 370] on input "text" at bounding box center [739, 375] width 43 height 21
type input "00:15"
click at [821, 376] on input "Save" at bounding box center [835, 374] width 34 height 15
